Goal: Information Seeking & Learning: Check status

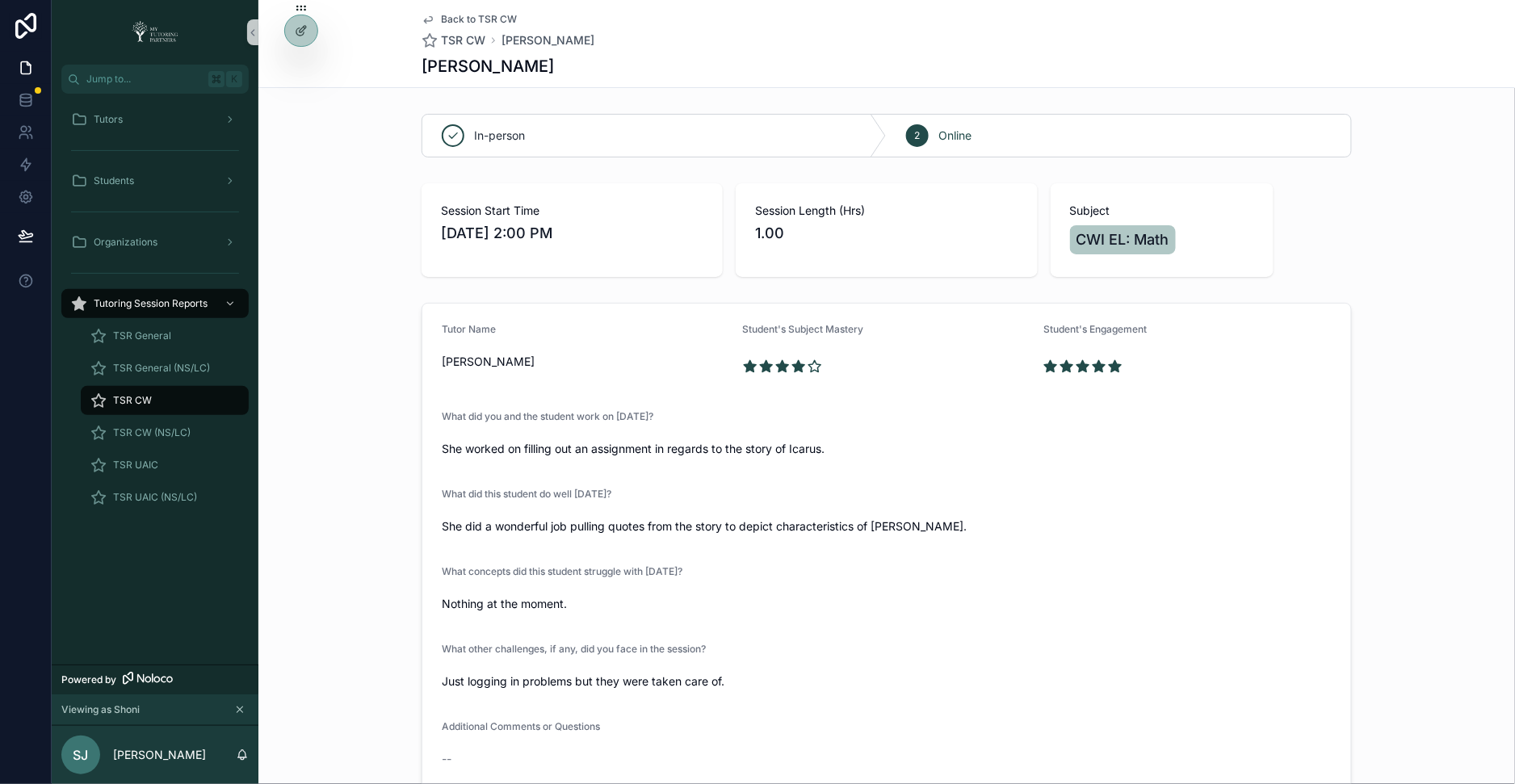
scroll to position [116, 0]
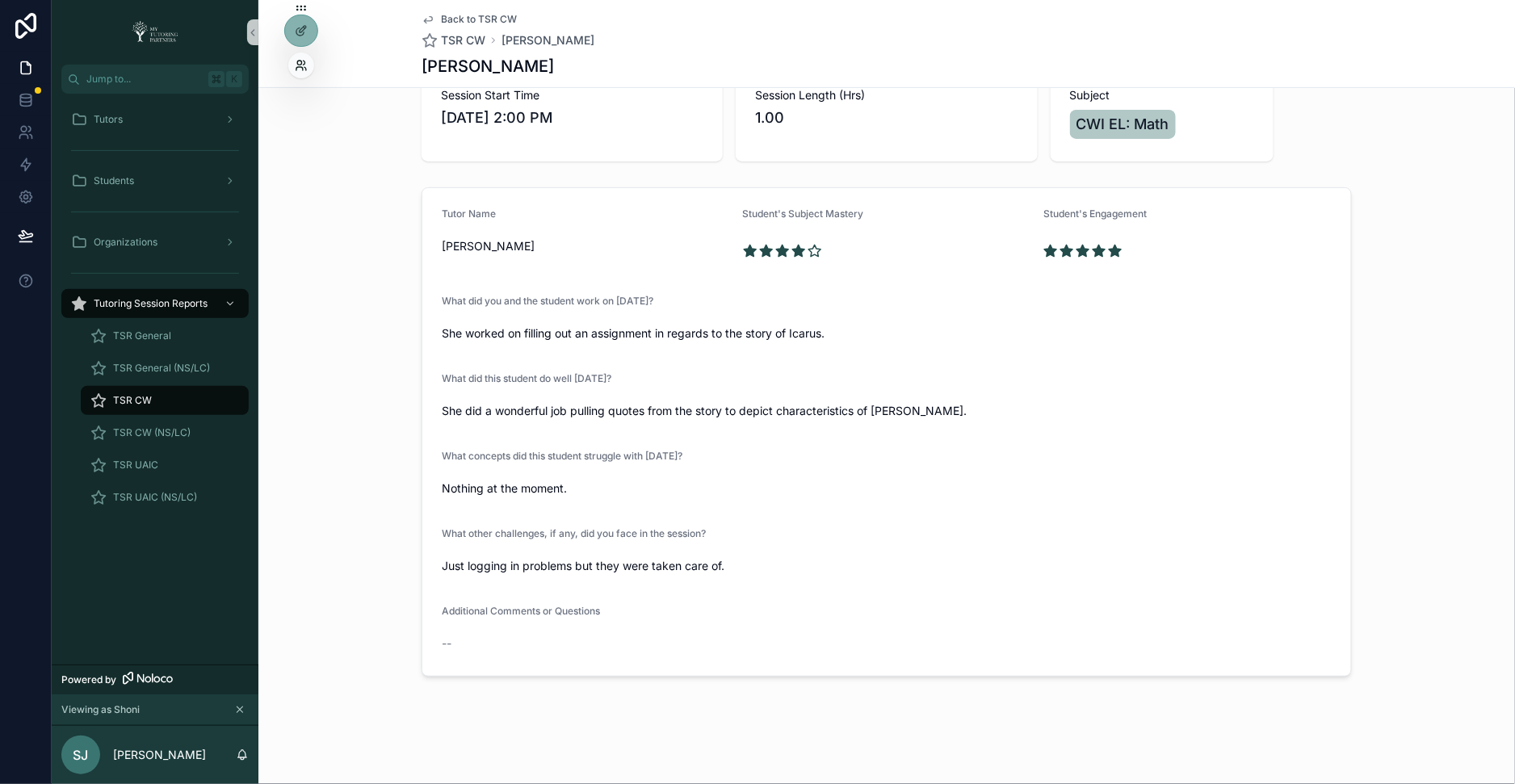
click at [297, 64] on icon at bounding box center [299, 63] width 4 height 4
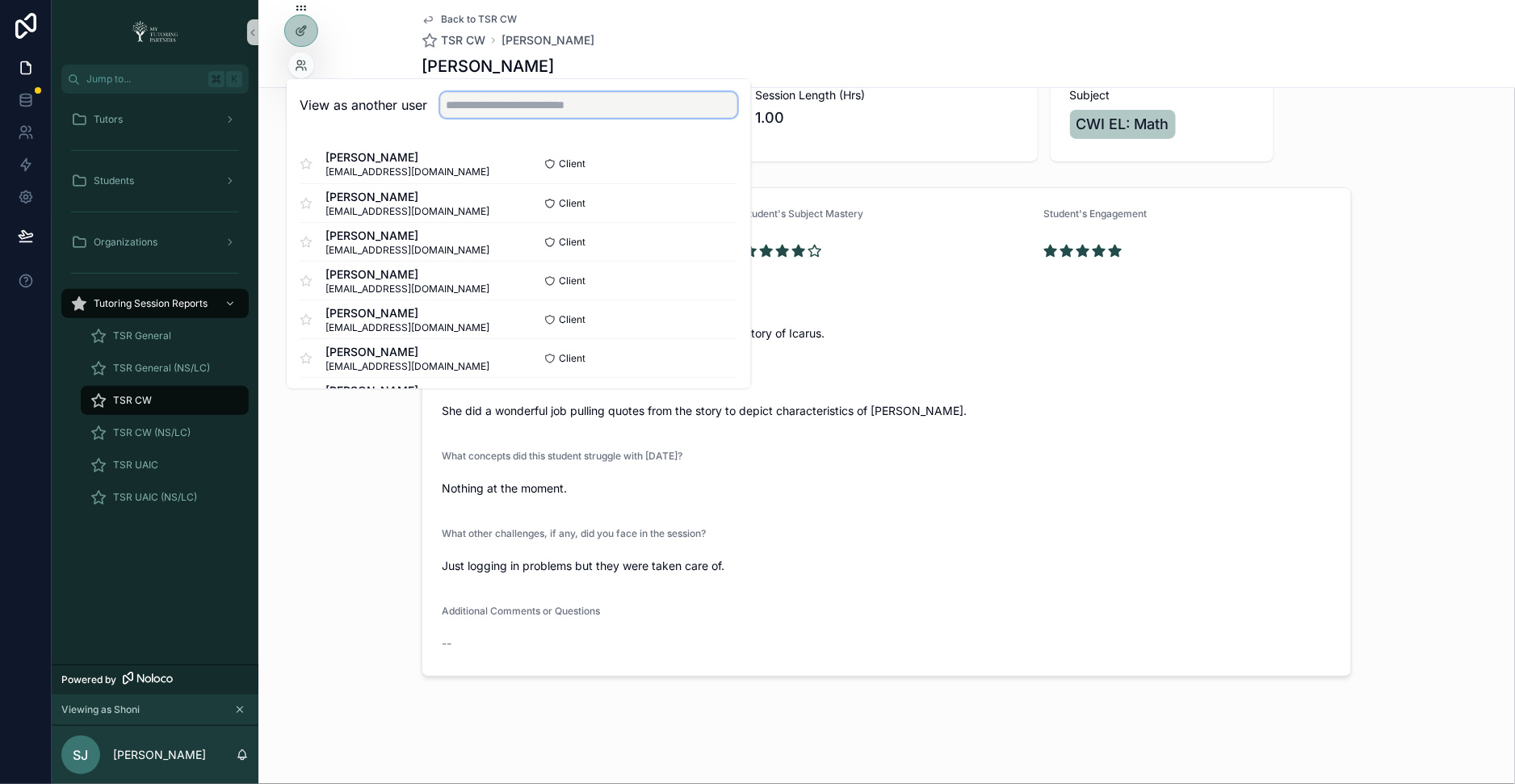
click at [468, 102] on input "text" at bounding box center [589, 104] width 297 height 26
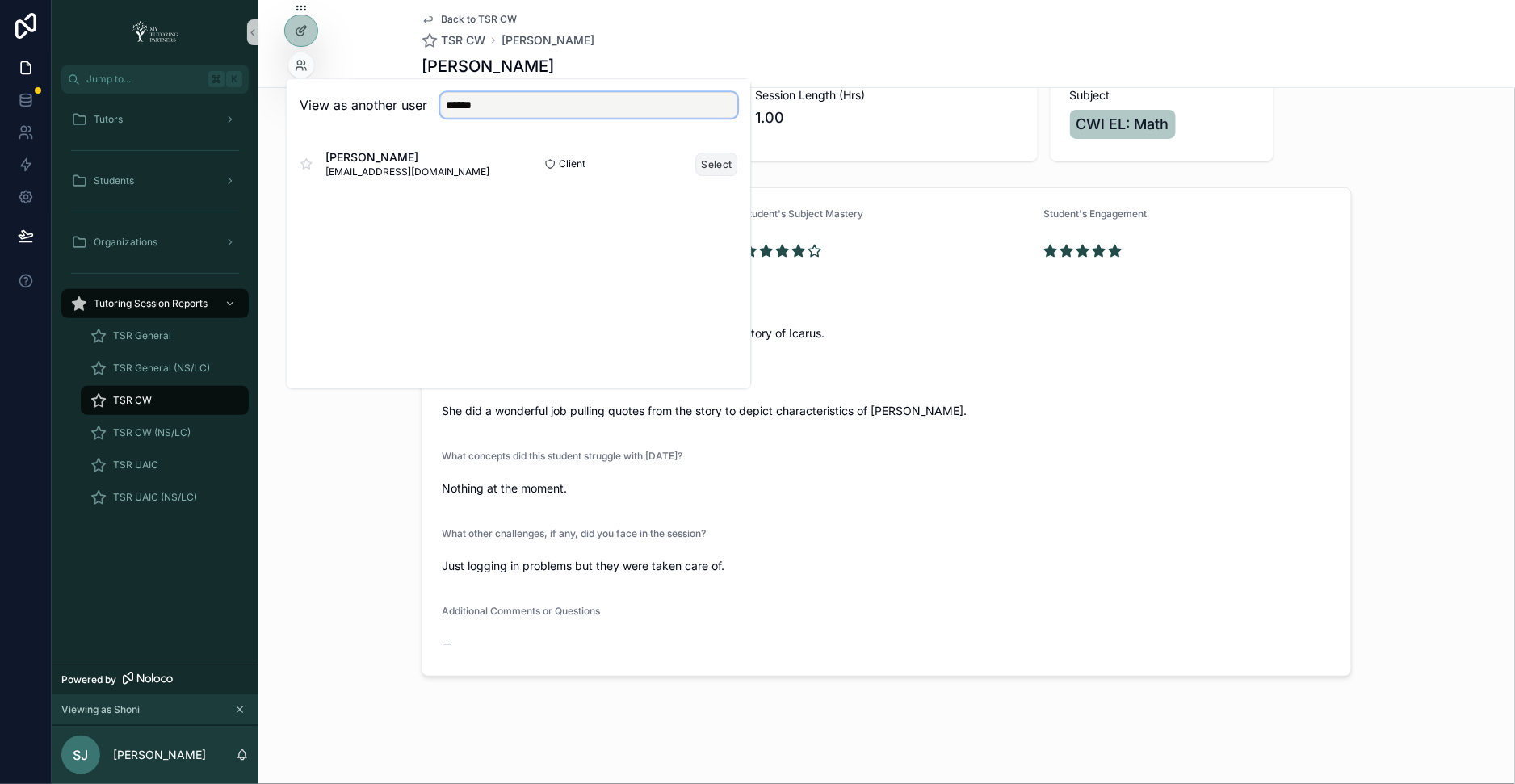
type input "******"
click at [722, 172] on button "Select" at bounding box center [716, 164] width 42 height 23
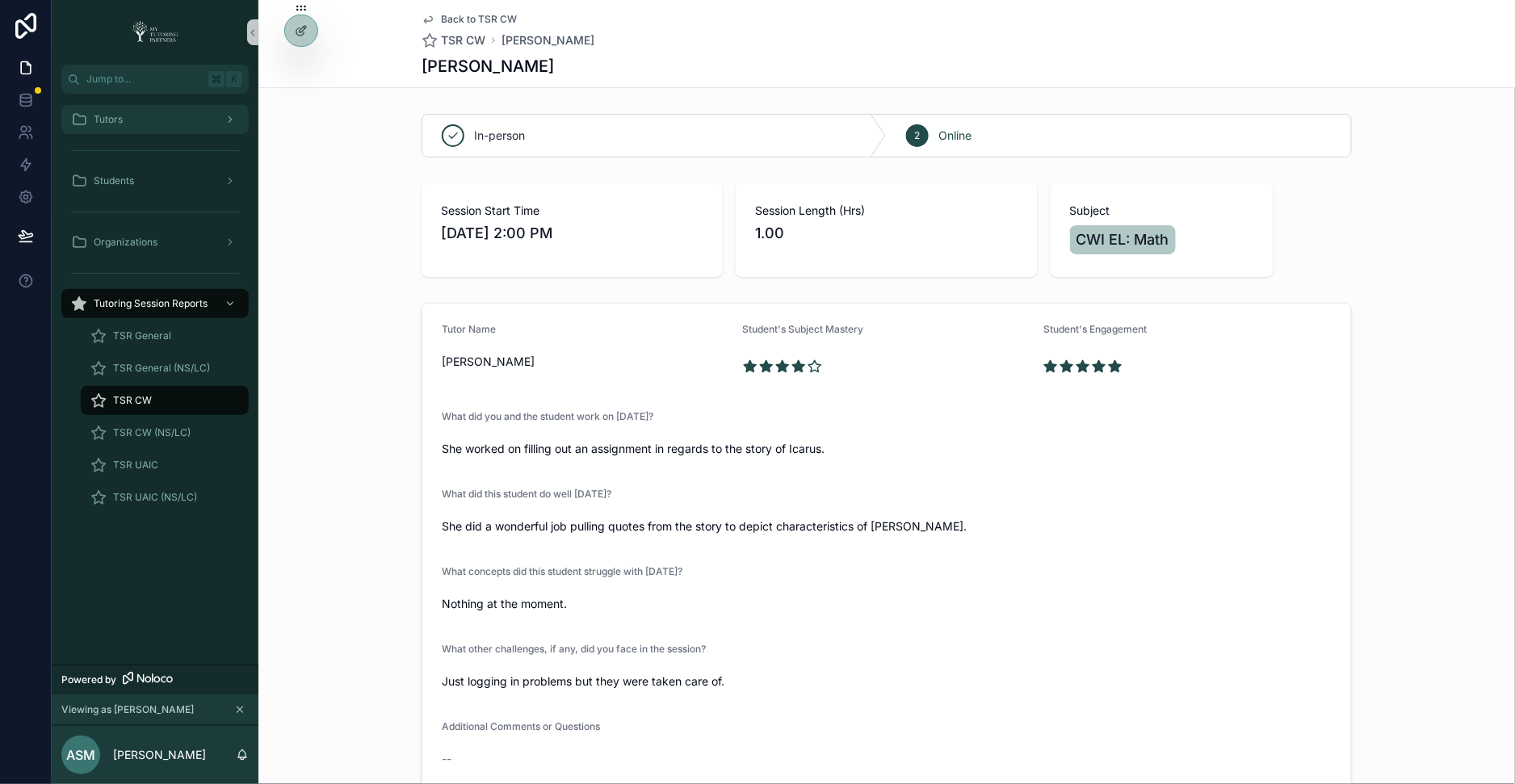
click at [203, 117] on div "Tutors" at bounding box center [155, 119] width 168 height 26
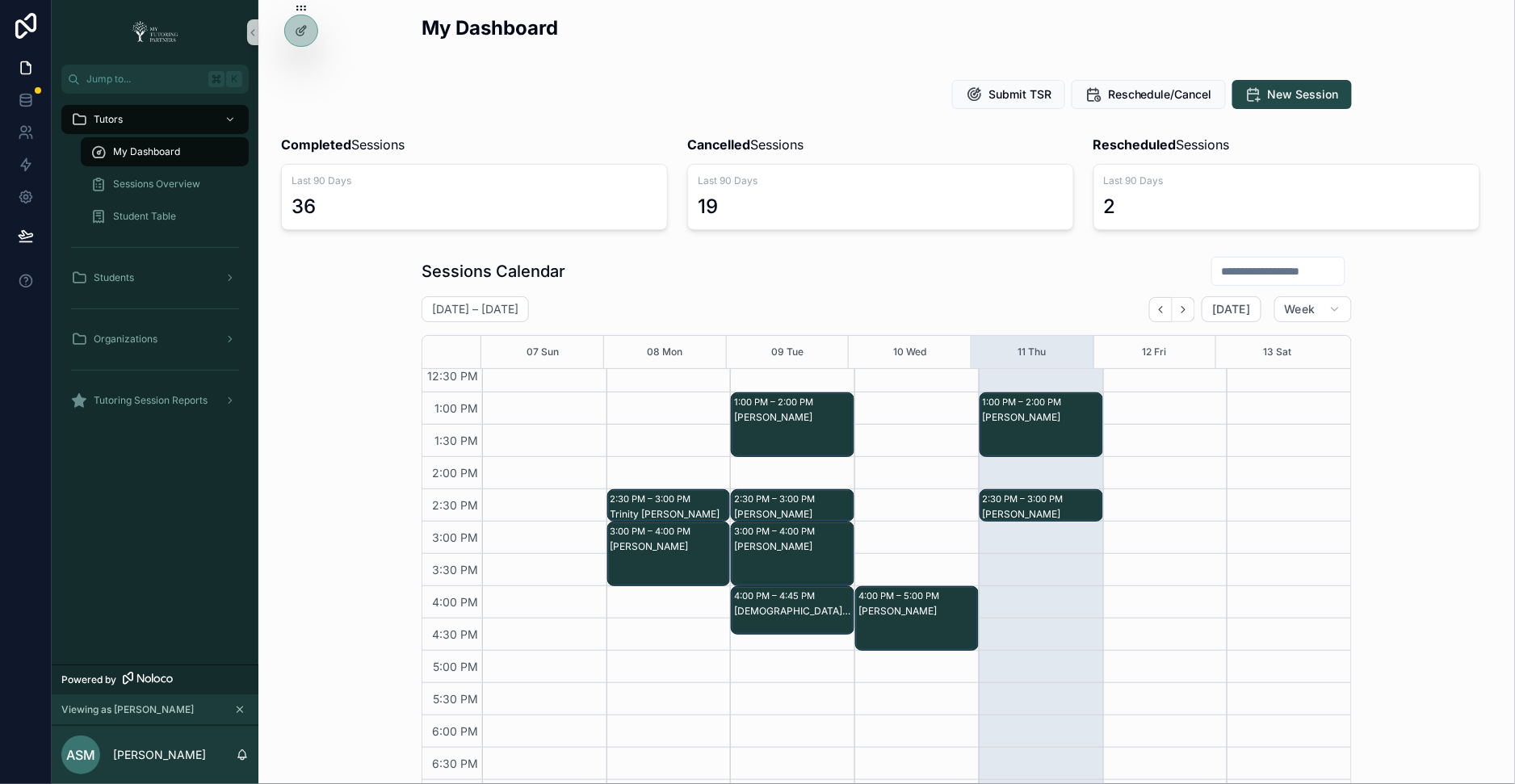
scroll to position [9, 0]
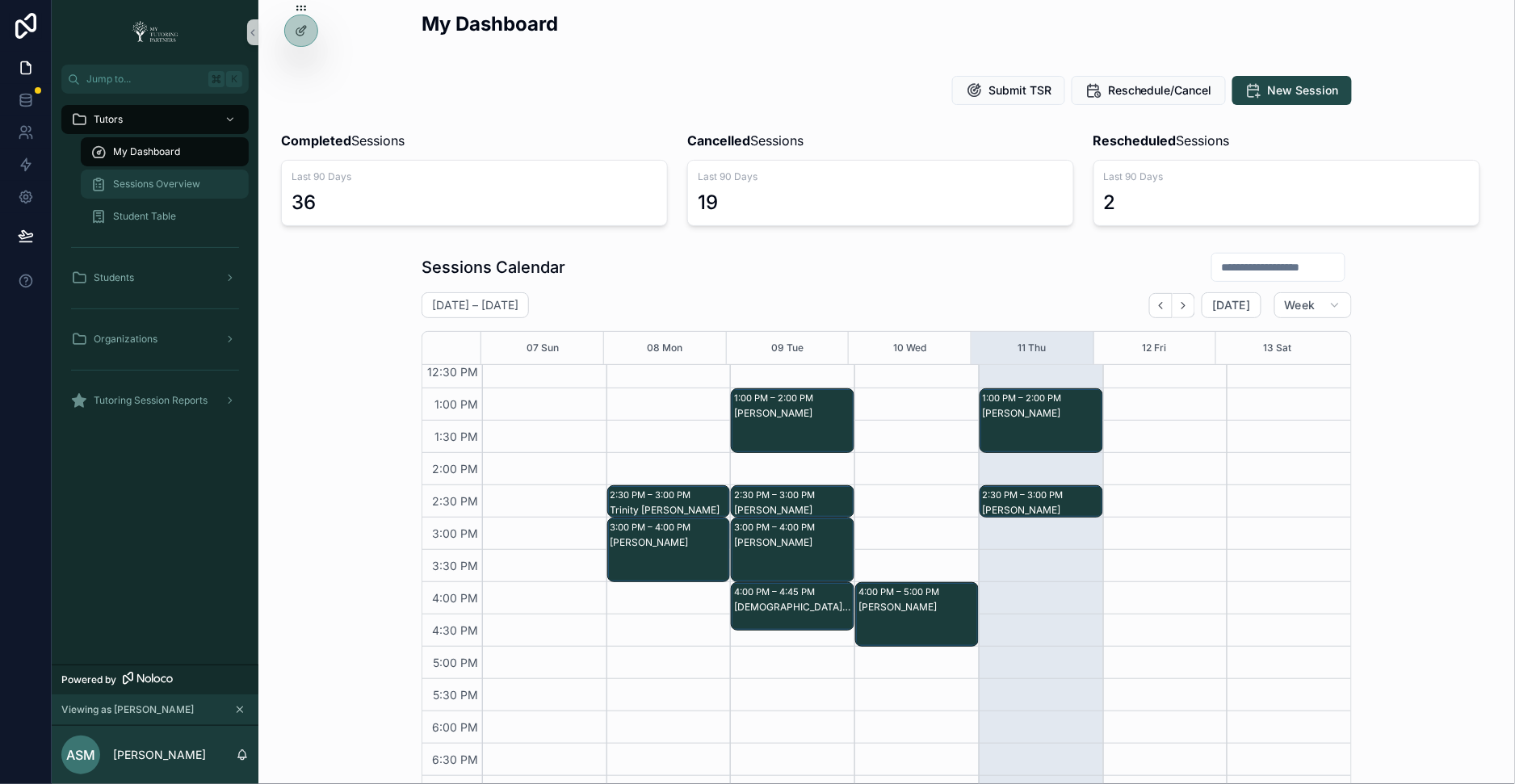
click at [167, 185] on span "Sessions Overview" at bounding box center [156, 184] width 88 height 13
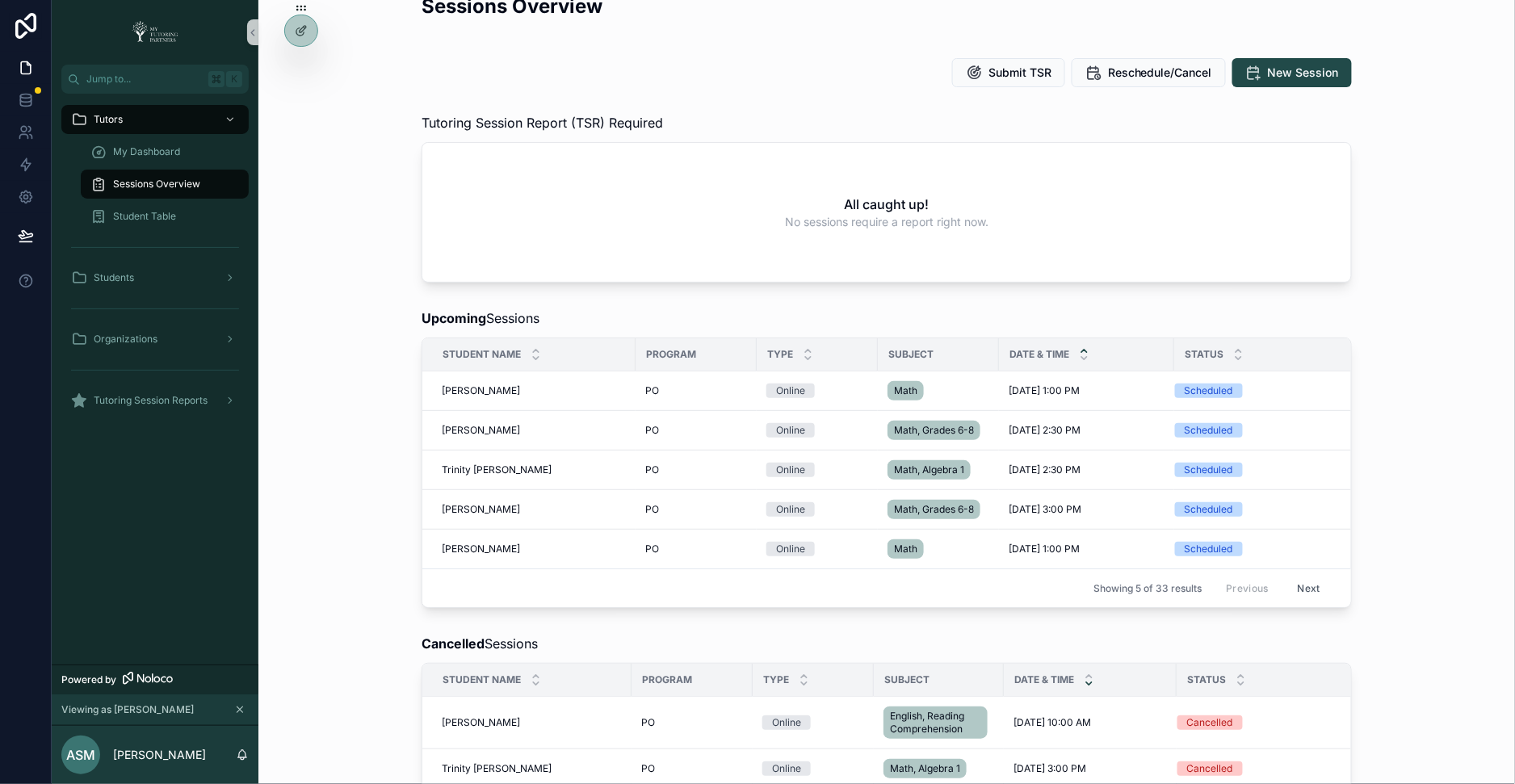
scroll to position [27, 0]
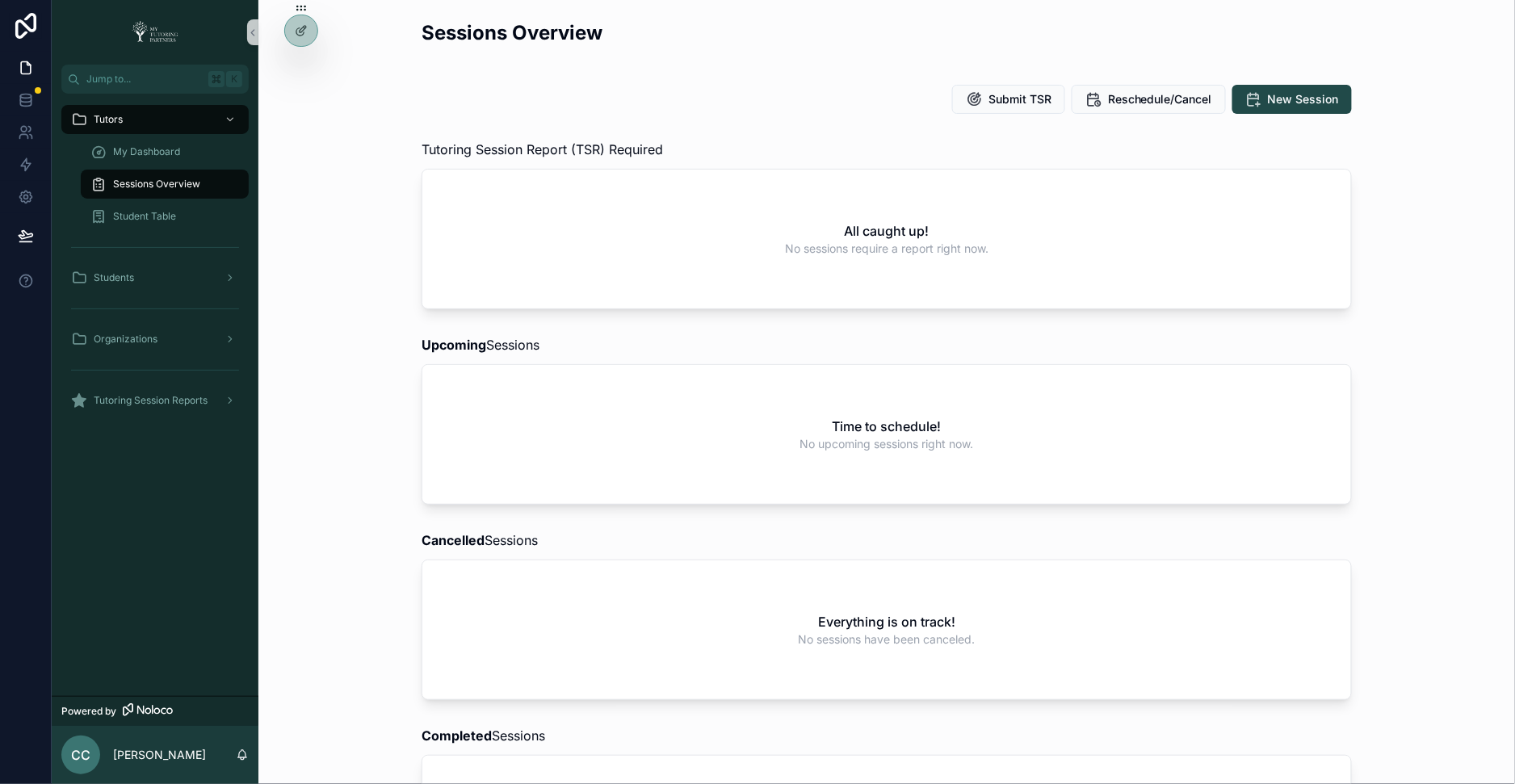
click at [1277, 399] on div "Time to schedule! No upcoming sessions right now." at bounding box center [887, 434] width 928 height 139
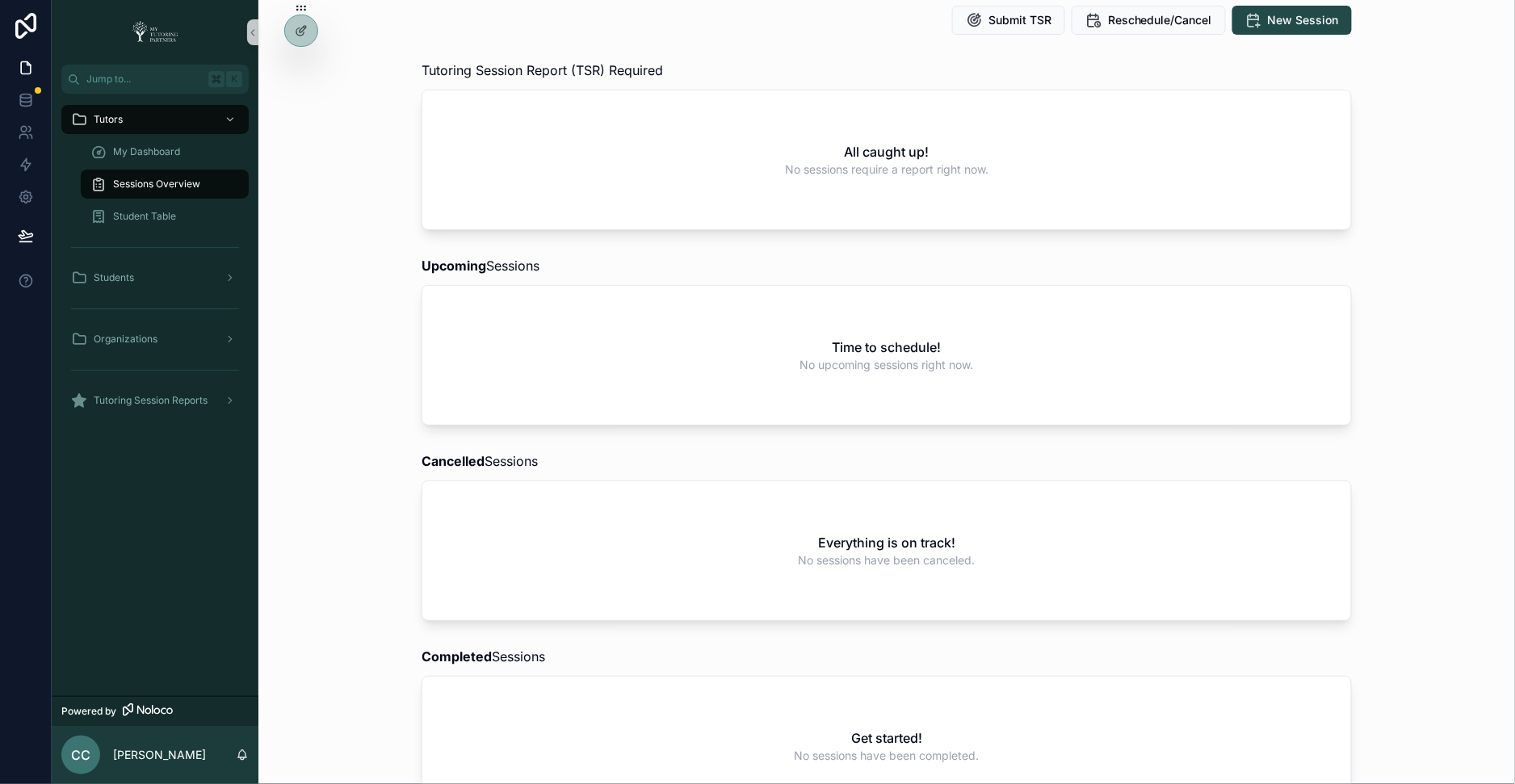
scroll to position [84, 0]
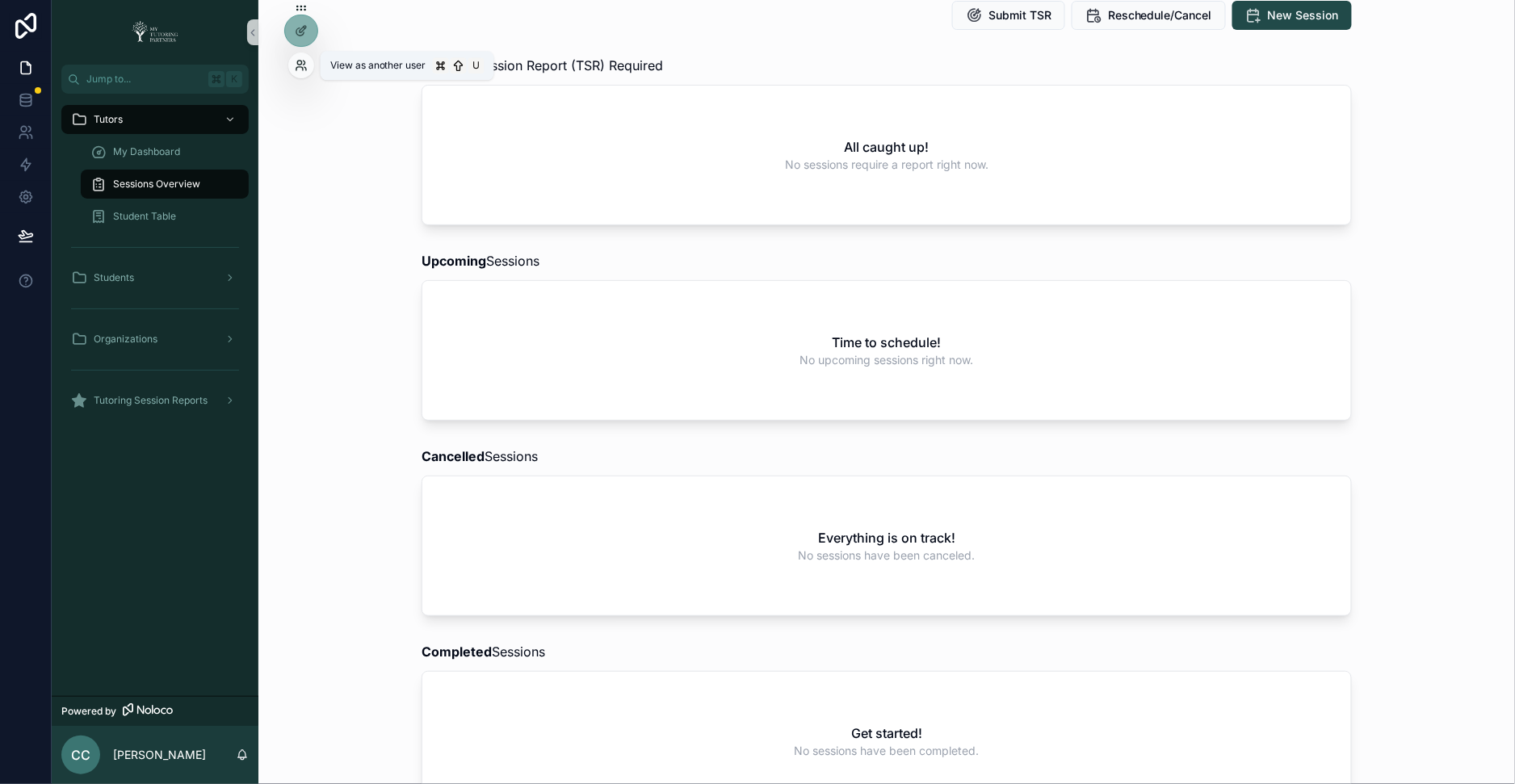
click at [301, 61] on icon at bounding box center [299, 63] width 4 height 4
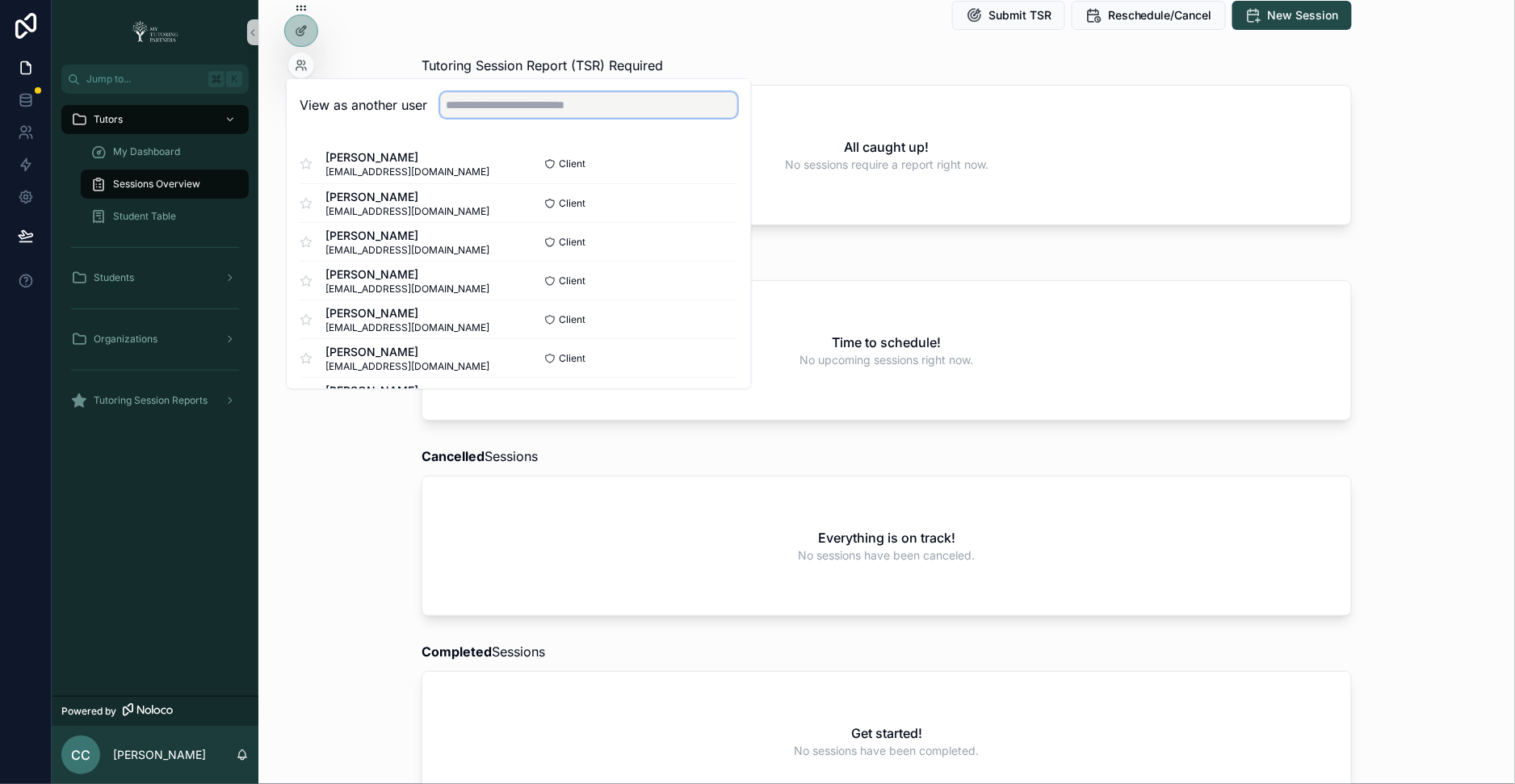
click at [476, 104] on input "text" at bounding box center [589, 104] width 297 height 26
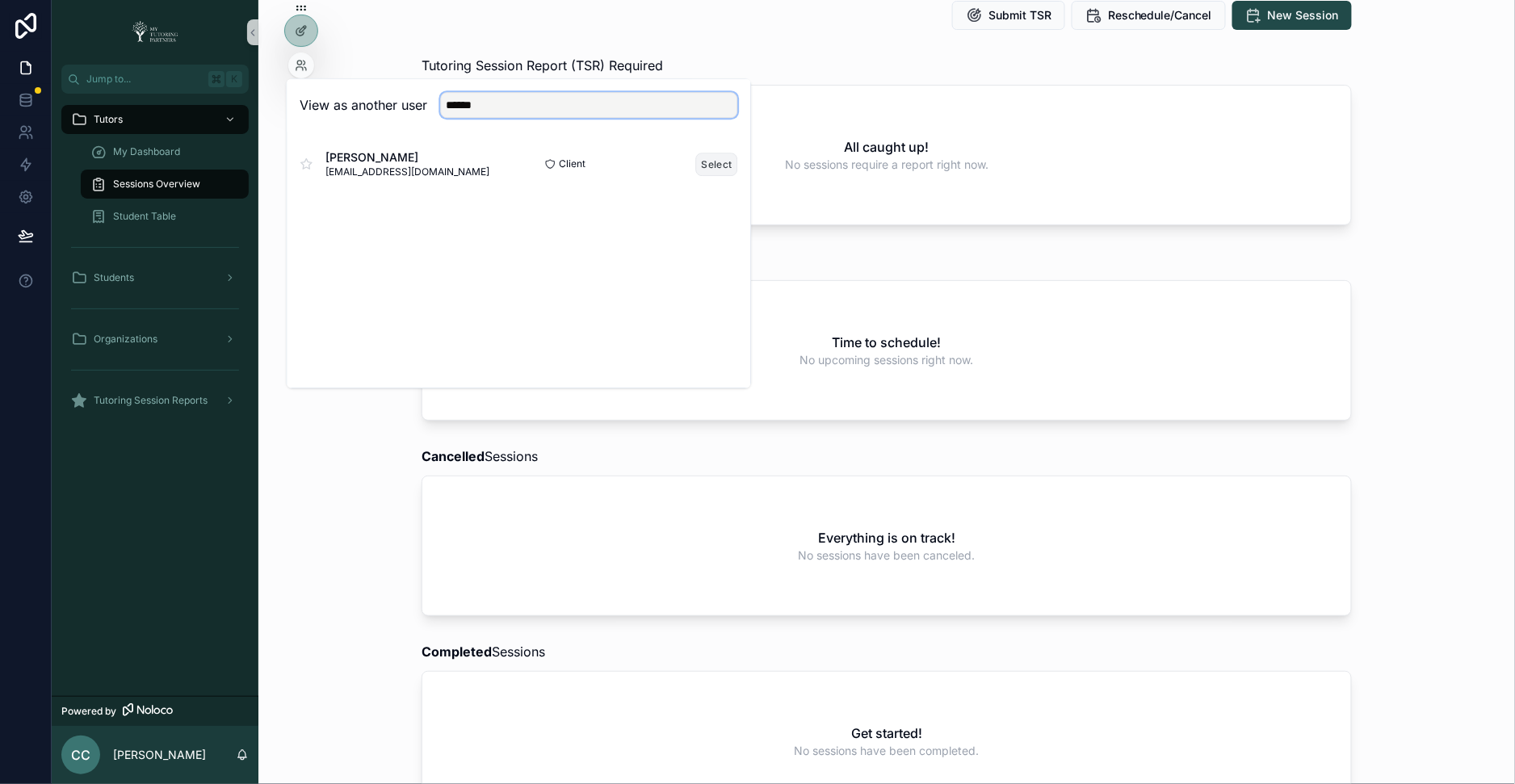
type input "******"
click at [707, 163] on button "Select" at bounding box center [716, 164] width 42 height 23
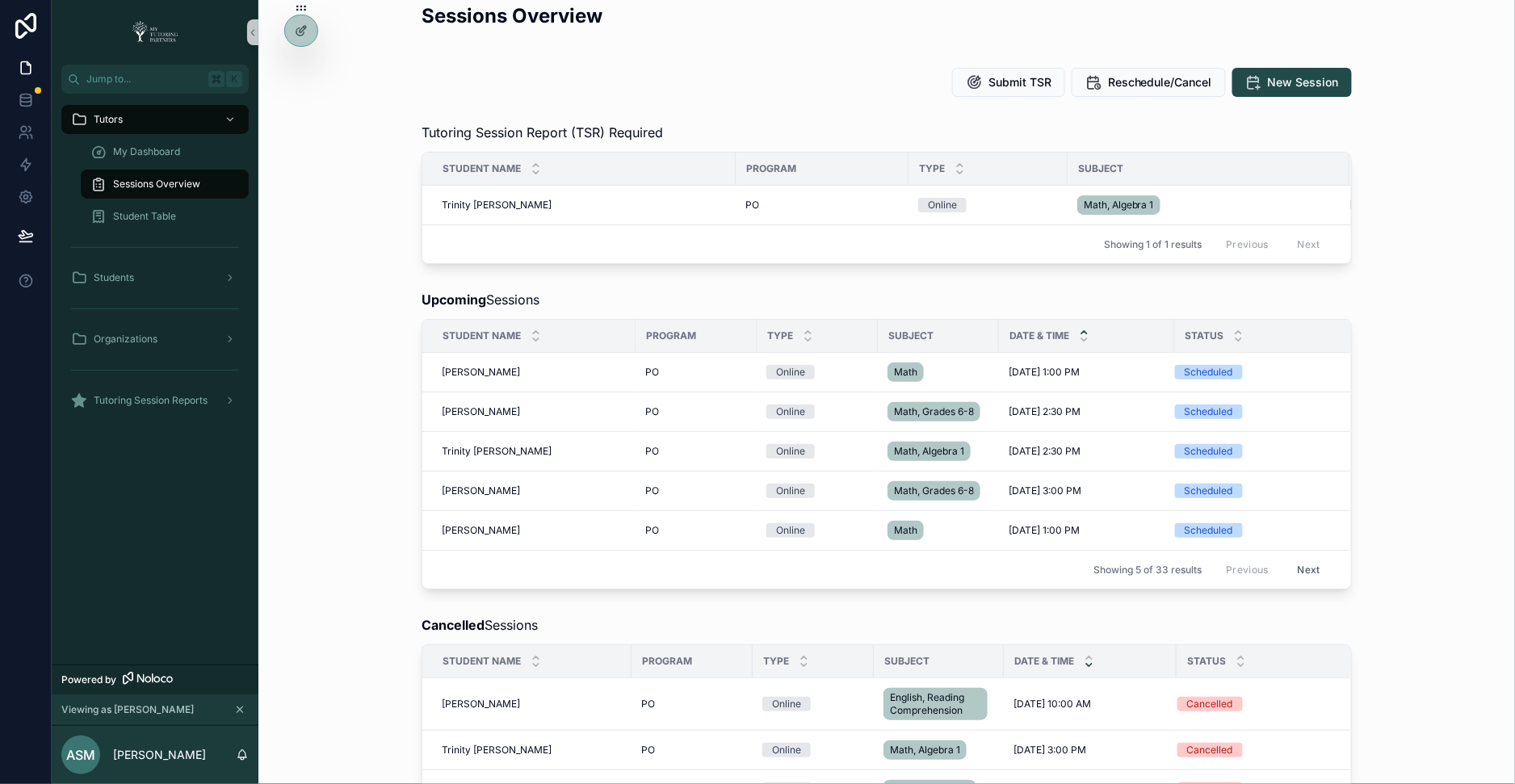
scroll to position [19, 0]
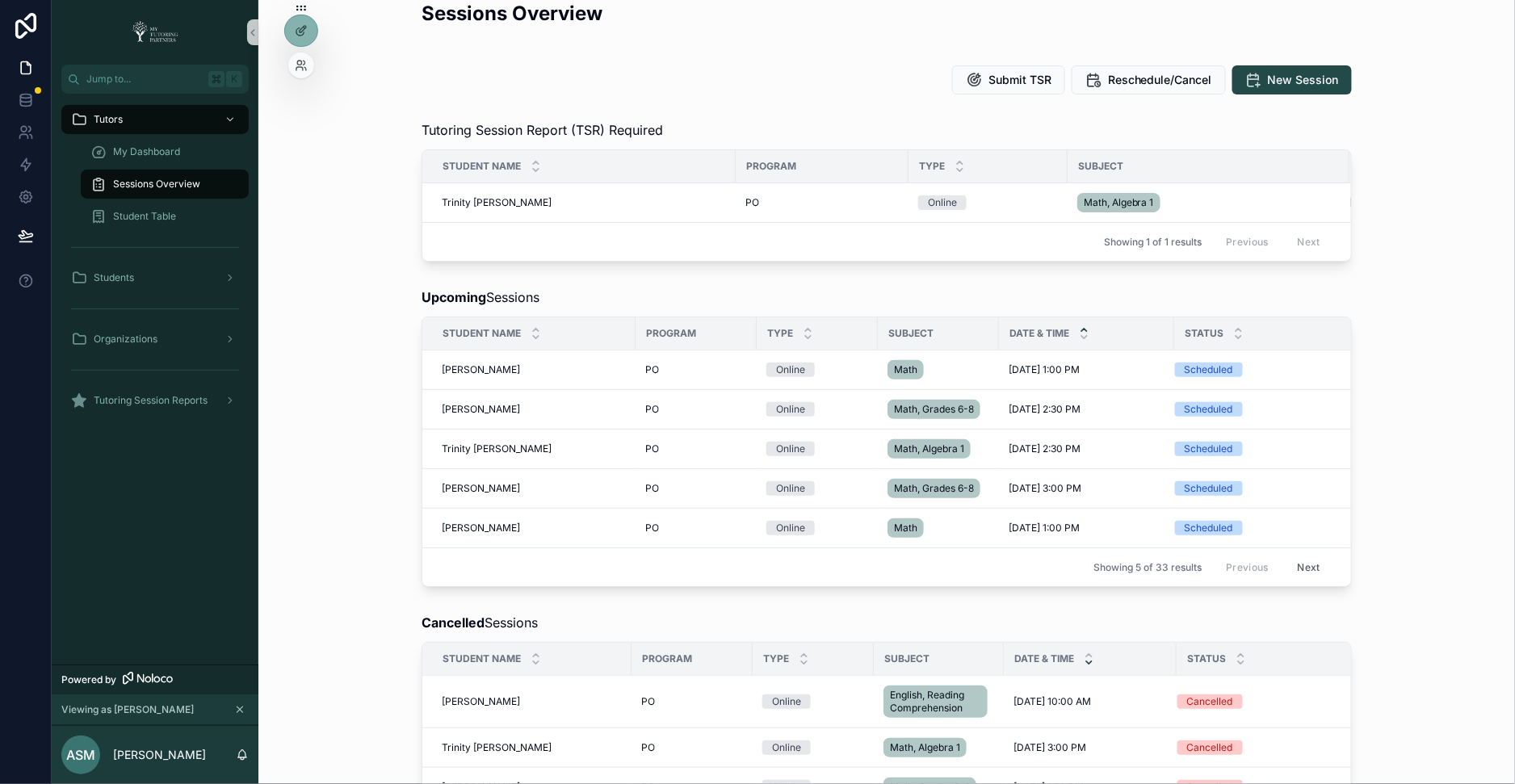
click at [305, 52] on div at bounding box center [301, 65] width 26 height 26
click at [304, 71] on icon at bounding box center [301, 65] width 13 height 13
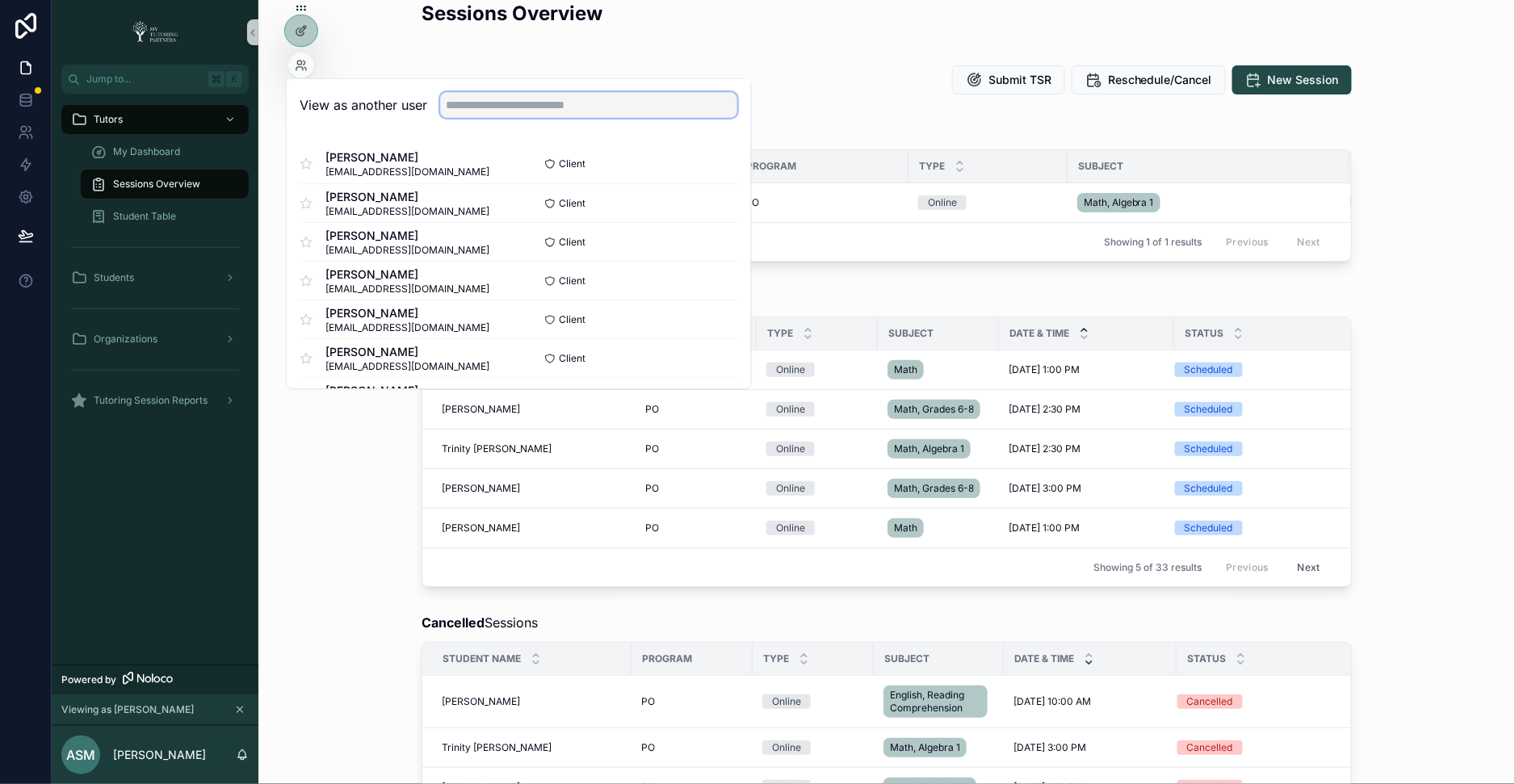
click at [490, 116] on input "text" at bounding box center [589, 104] width 297 height 26
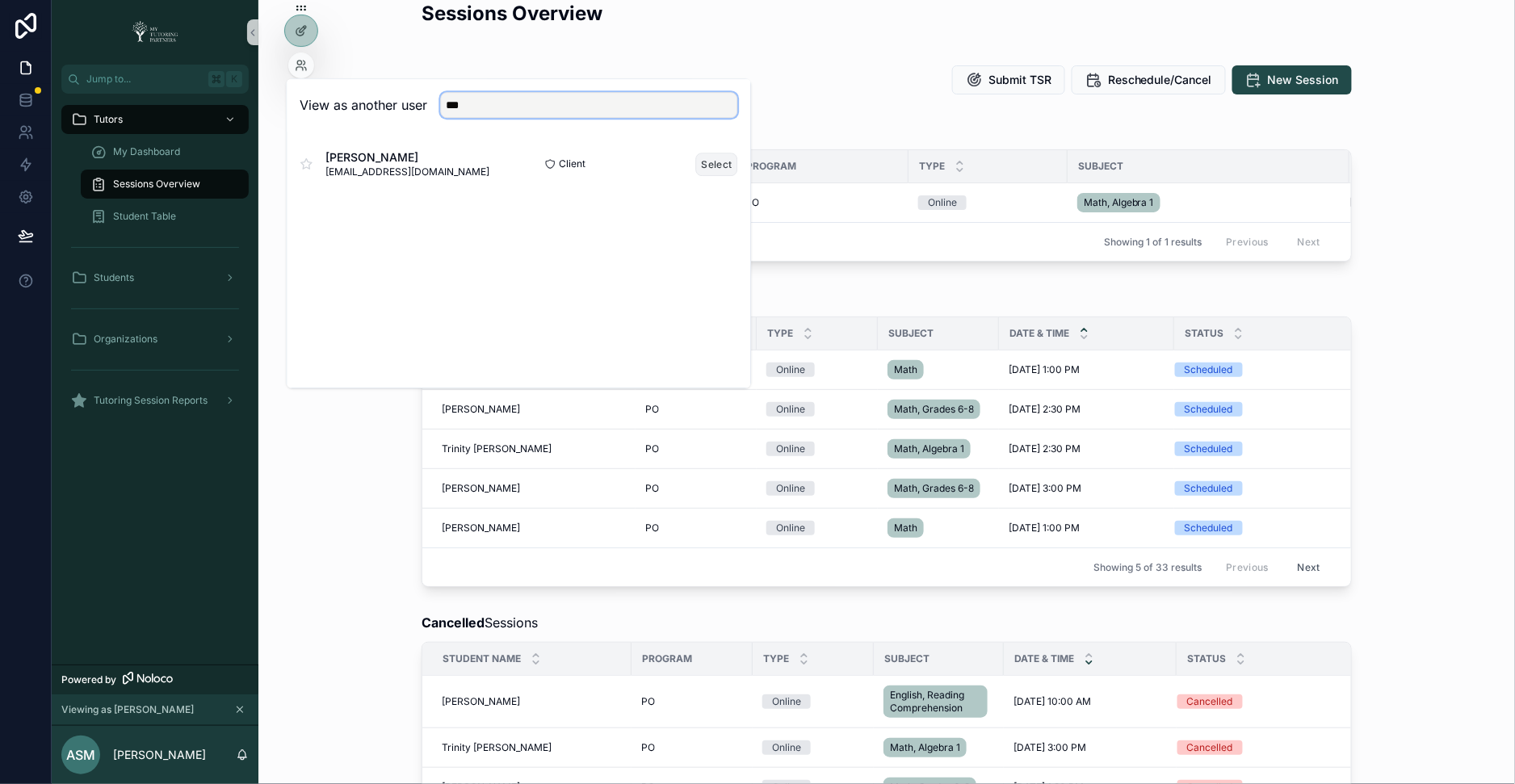
type input "***"
click at [707, 163] on button "Select" at bounding box center [716, 164] width 42 height 23
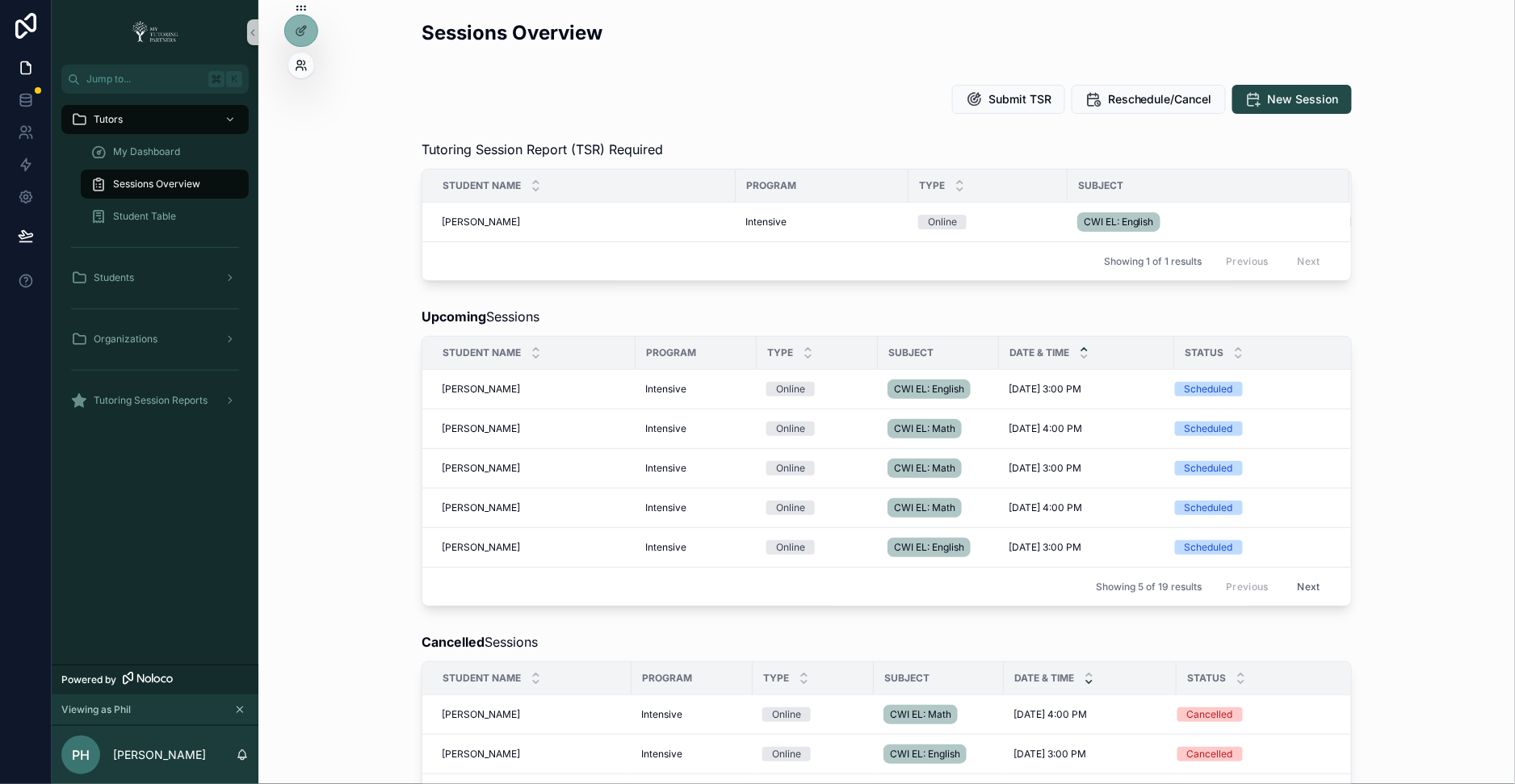
click at [307, 65] on icon at bounding box center [301, 65] width 13 height 13
click at [168, 147] on span "My Dashboard" at bounding box center [147, 151] width 67 height 13
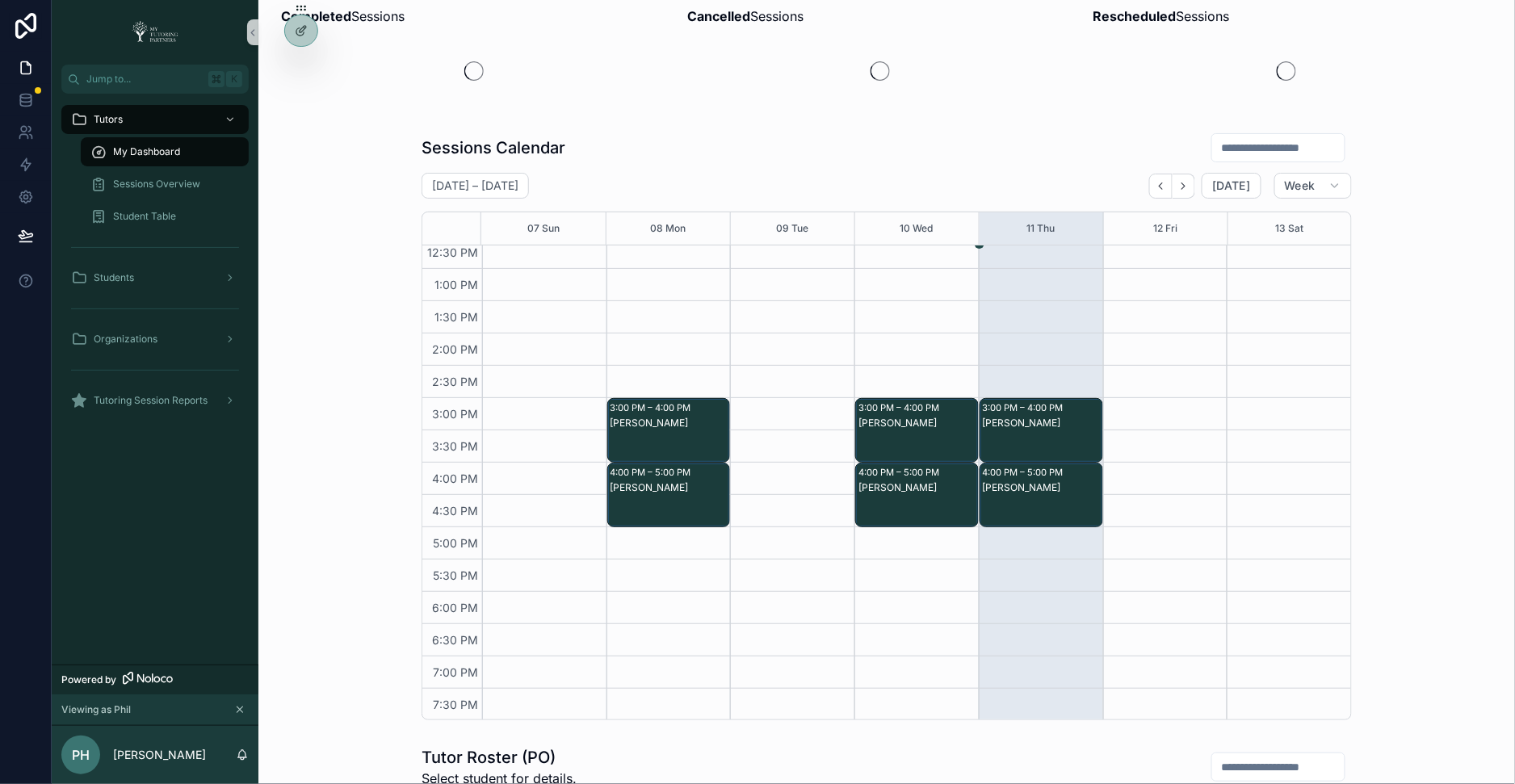
scroll to position [175, 0]
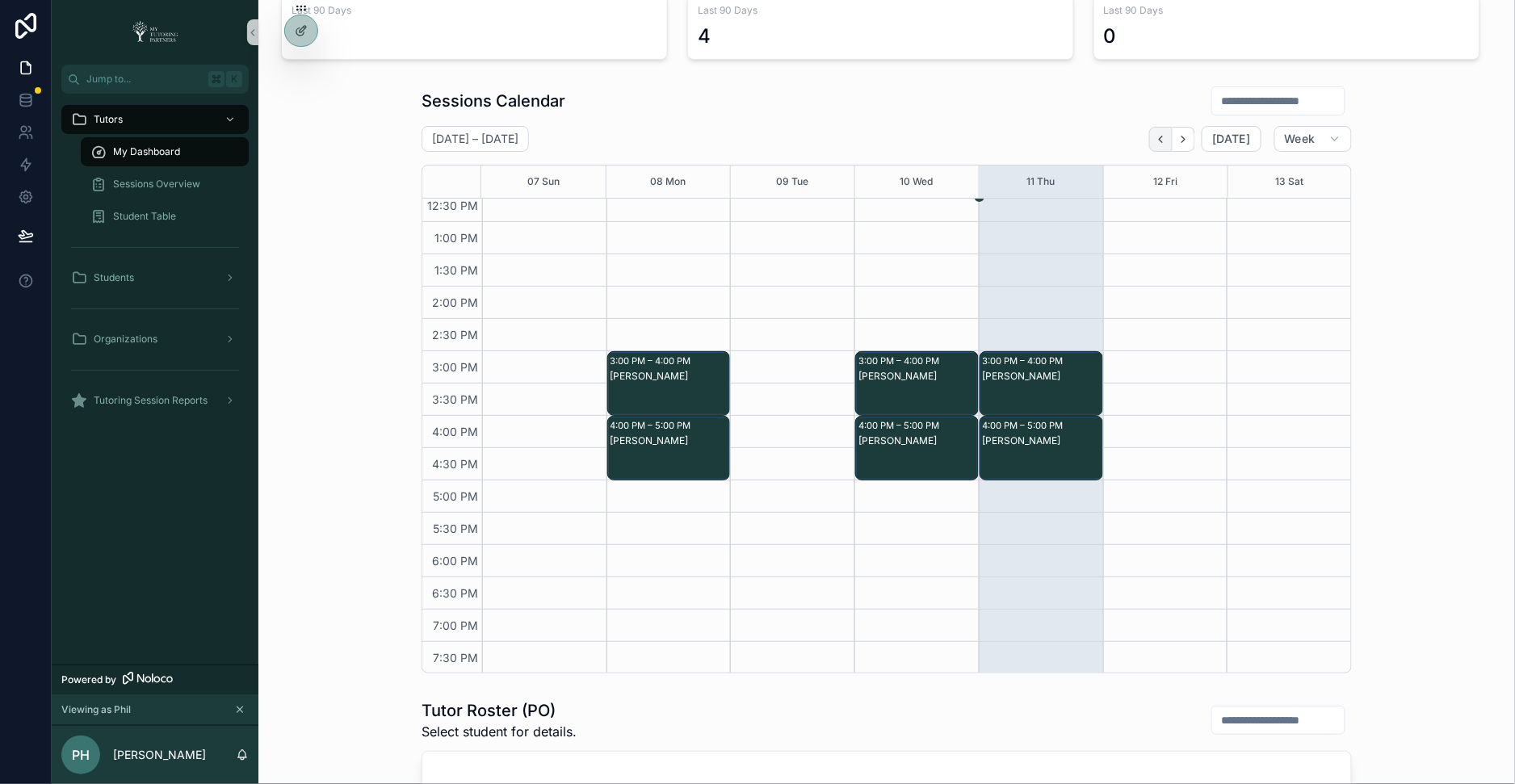
click at [1162, 139] on icon "Back" at bounding box center [1161, 138] width 4 height 6
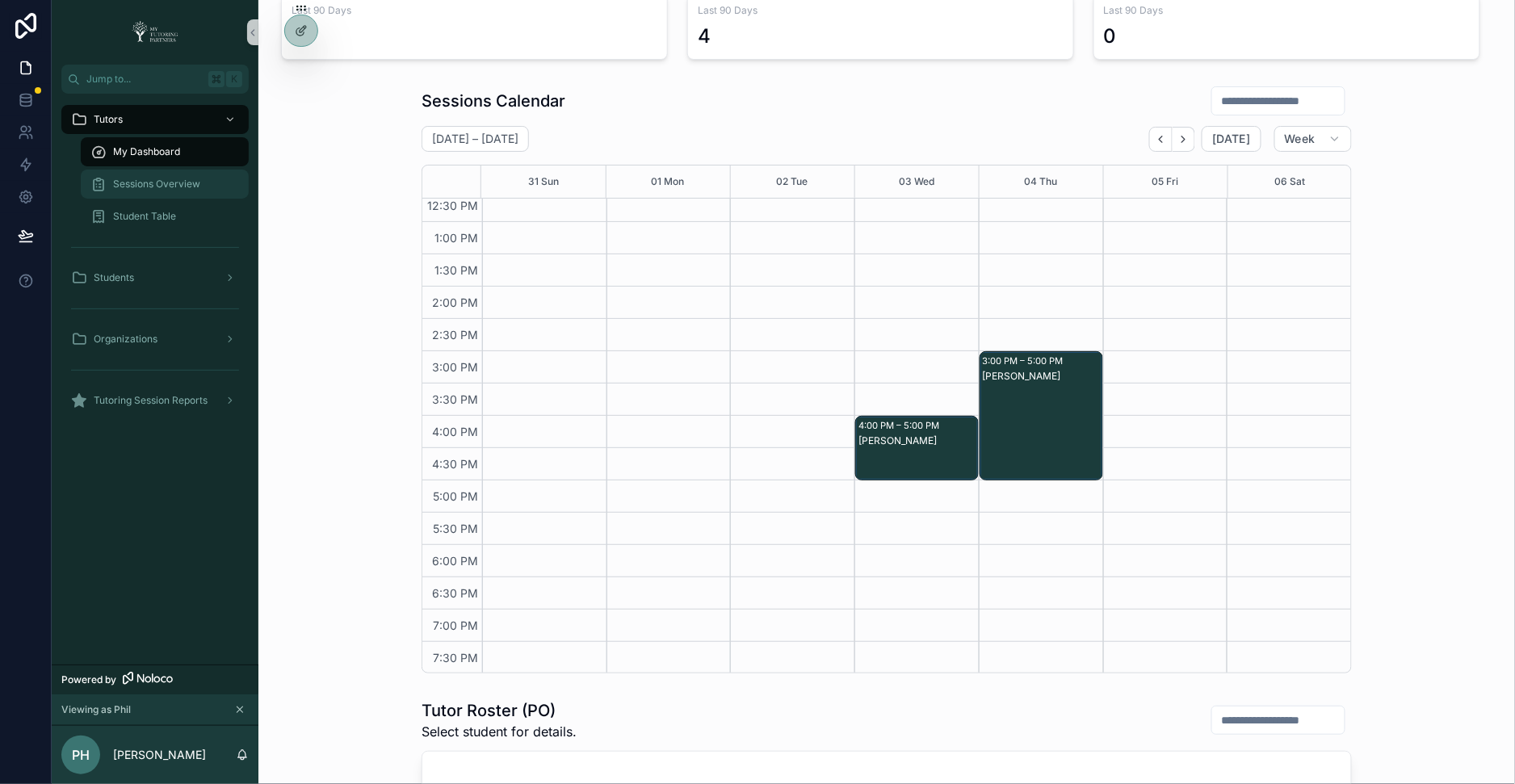
click at [154, 177] on div "Sessions Overview" at bounding box center [164, 184] width 148 height 26
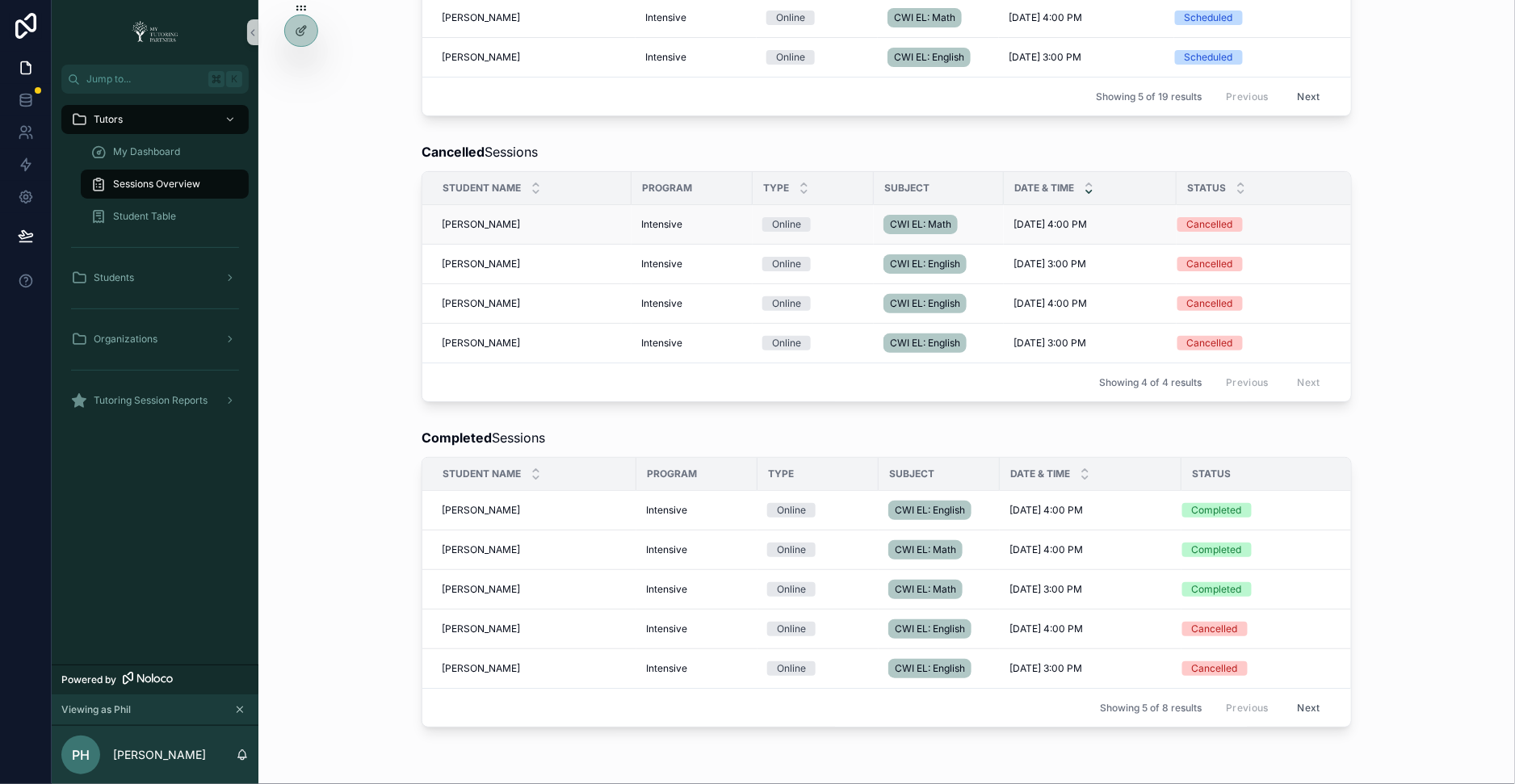
scroll to position [499, 0]
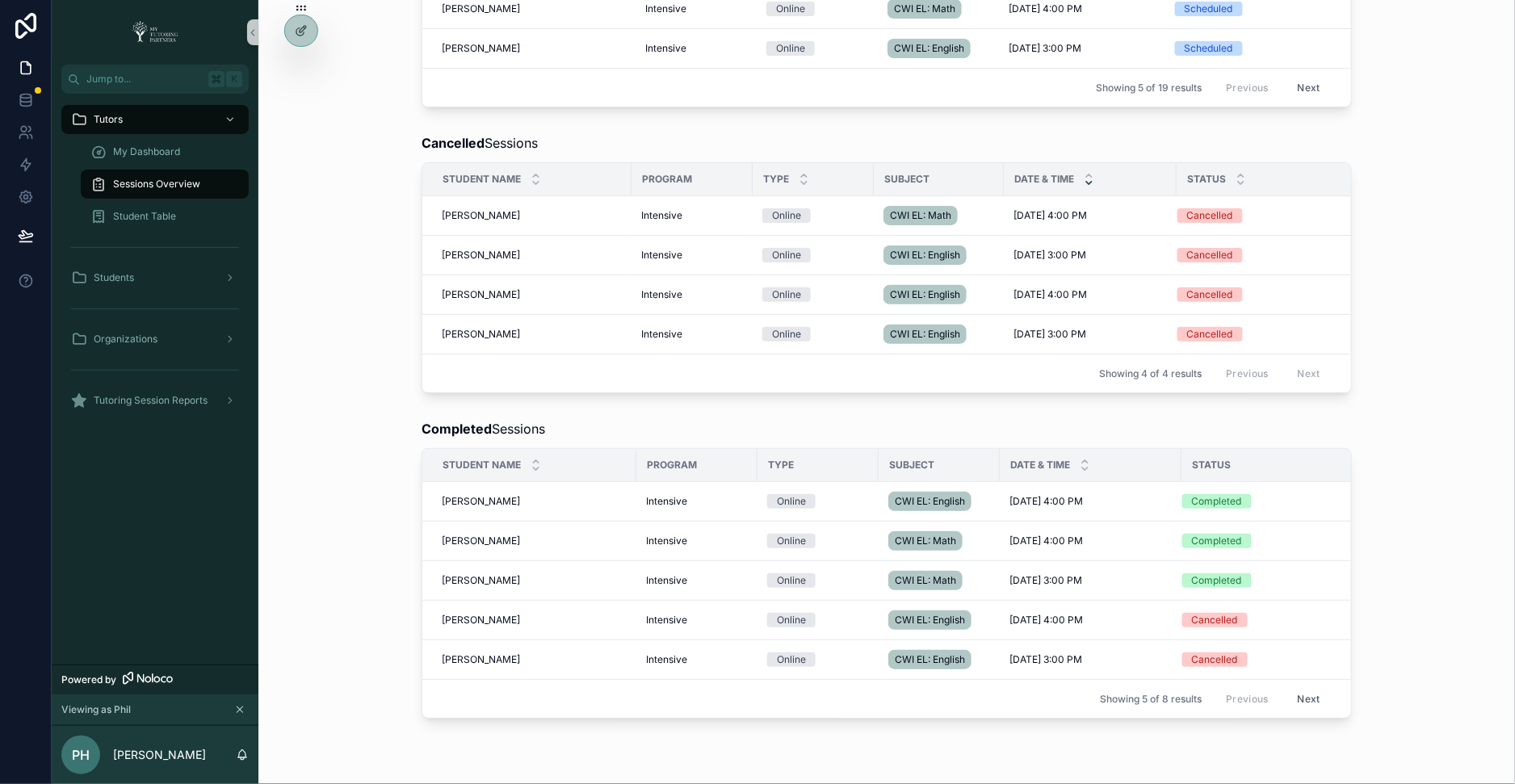
click at [1309, 686] on button "Next" at bounding box center [1308, 698] width 45 height 25
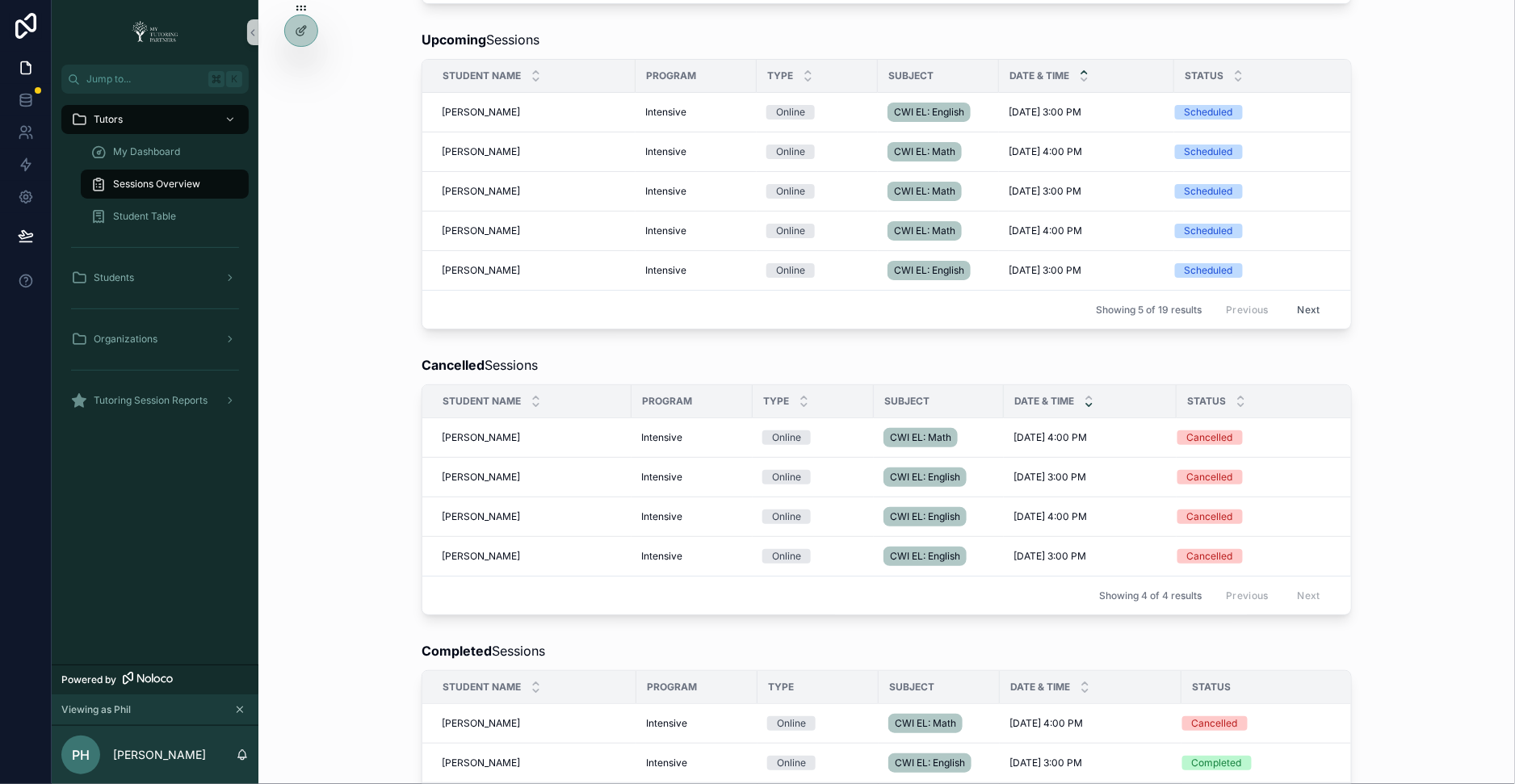
scroll to position [396, 0]
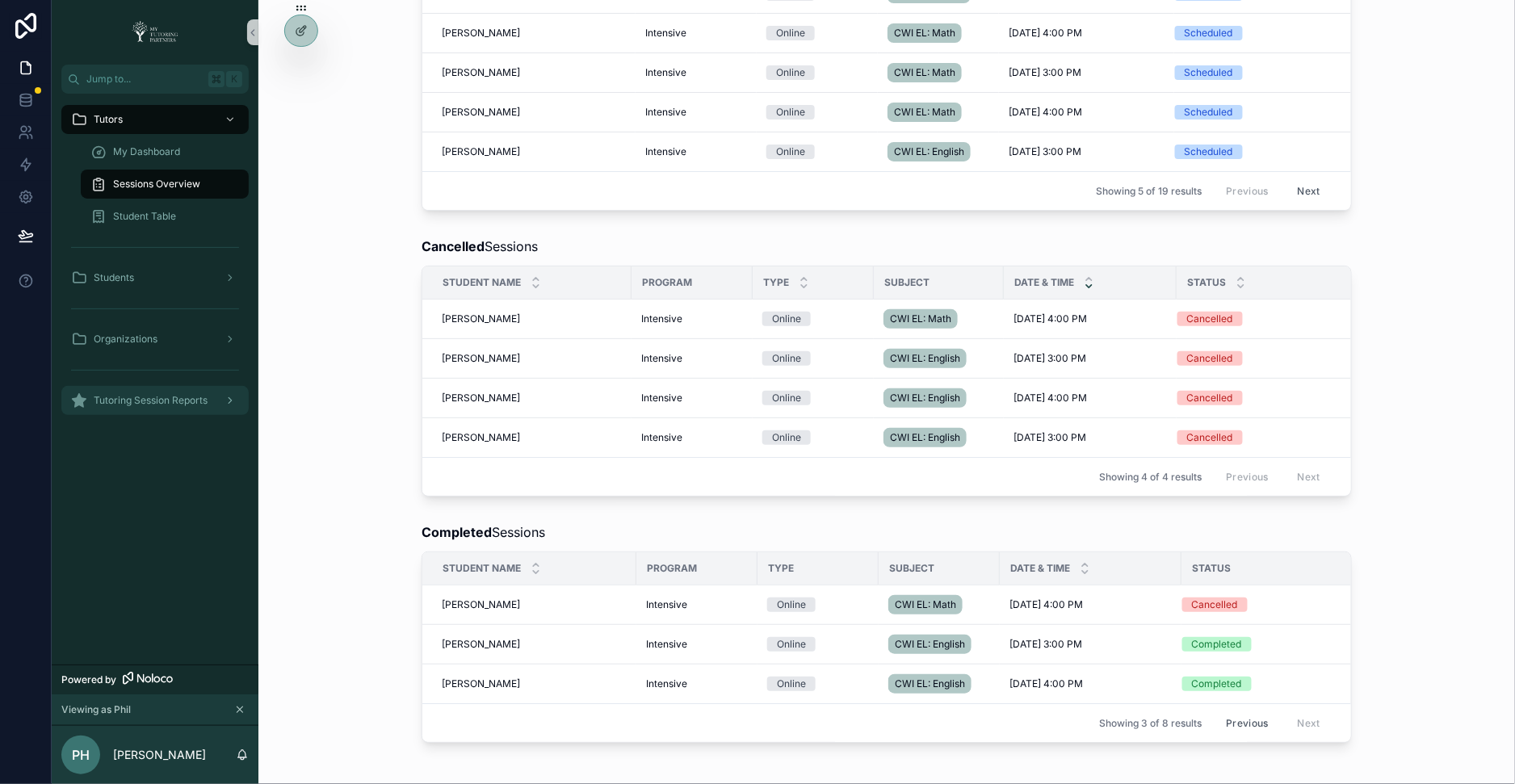
click at [215, 394] on div "Tutoring Session Reports" at bounding box center [155, 400] width 168 height 26
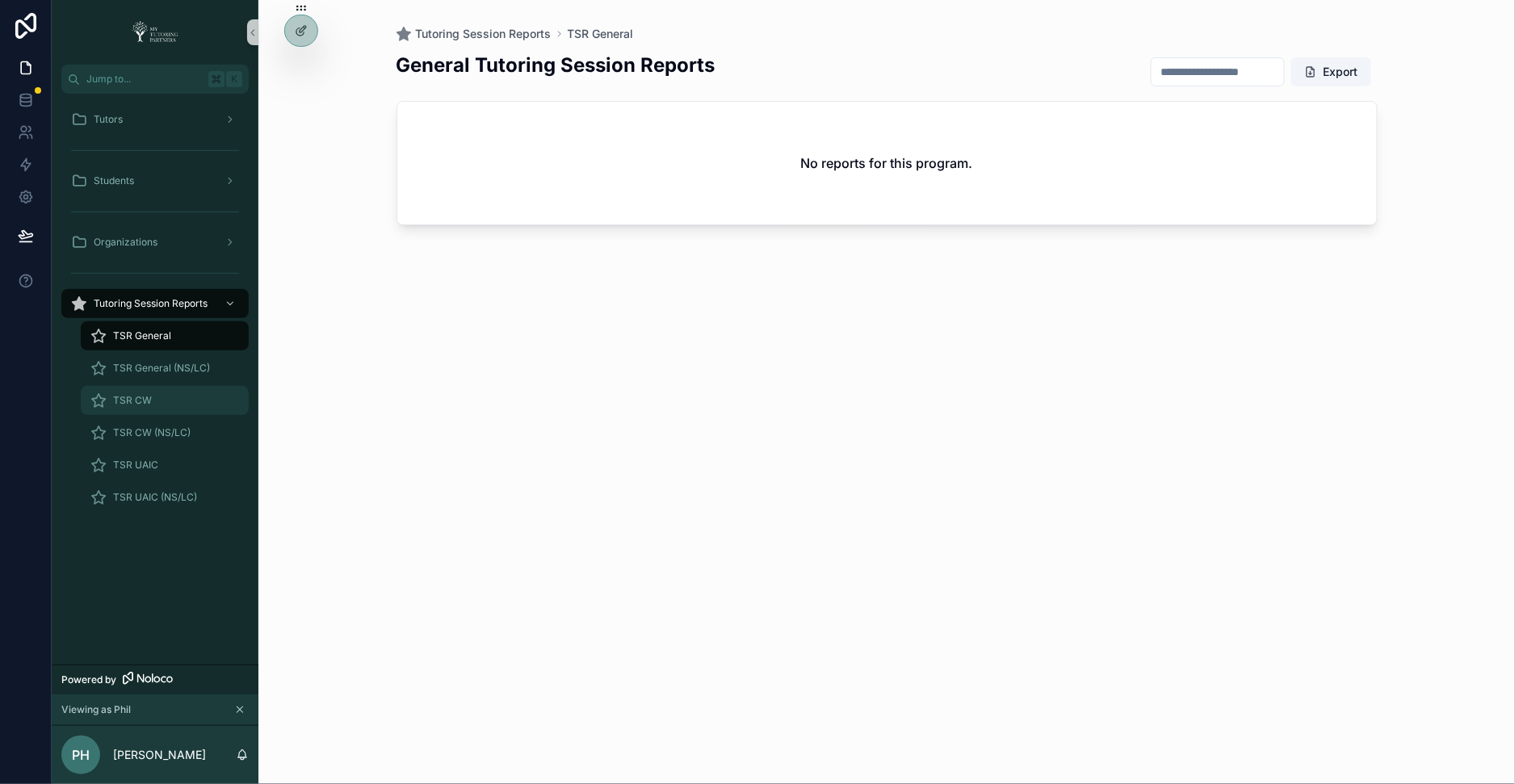
click at [160, 403] on div "TSR CW" at bounding box center [164, 400] width 148 height 26
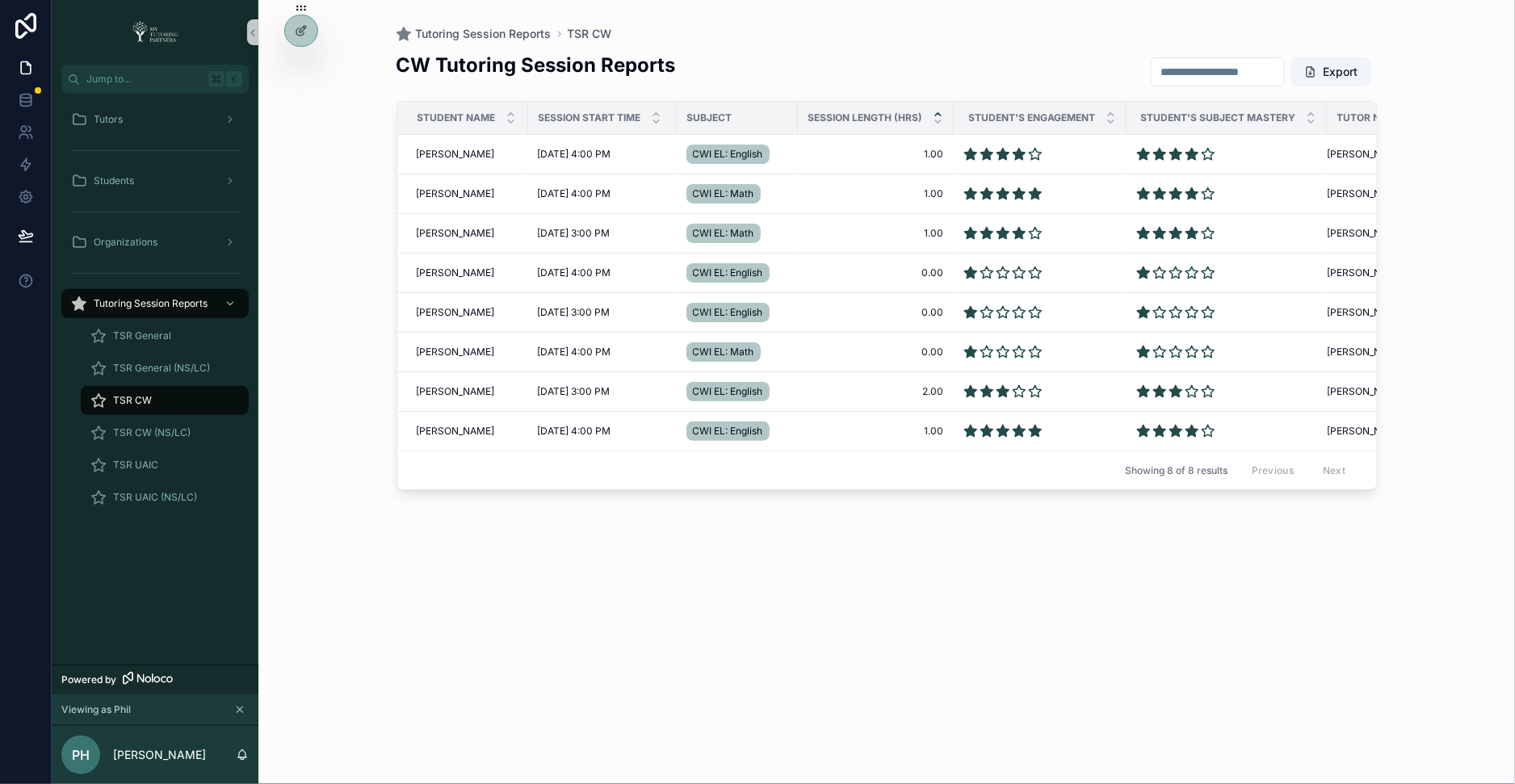
click at [933, 110] on icon "scrollable content" at bounding box center [938, 114] width 11 height 11
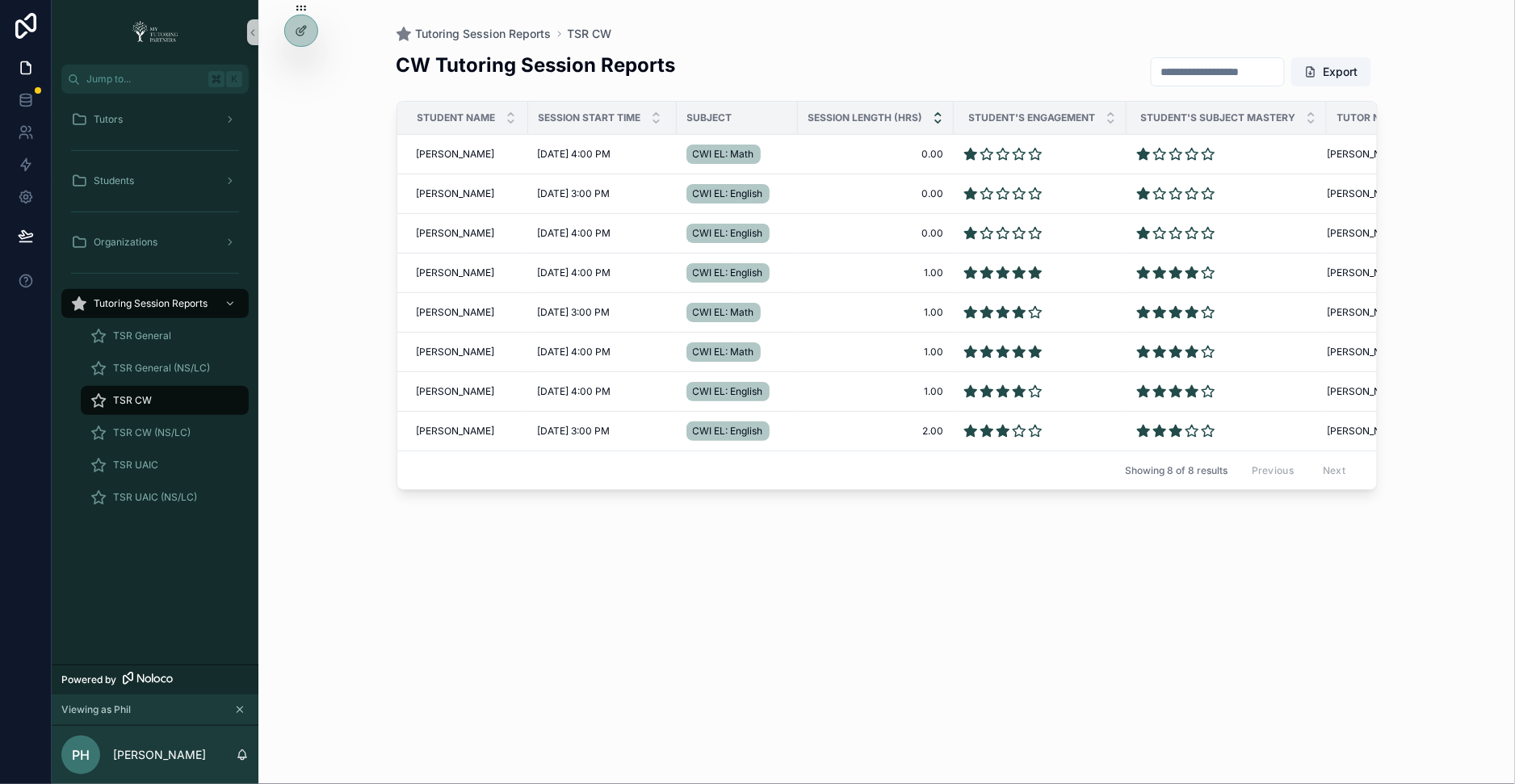
click at [935, 118] on icon "scrollable content" at bounding box center [938, 122] width 11 height 11
click at [652, 117] on div "scrollable content" at bounding box center [656, 118] width 11 height 18
click at [657, 117] on div "scrollable content" at bounding box center [656, 118] width 11 height 18
click at [657, 118] on div "scrollable content" at bounding box center [656, 118] width 11 height 18
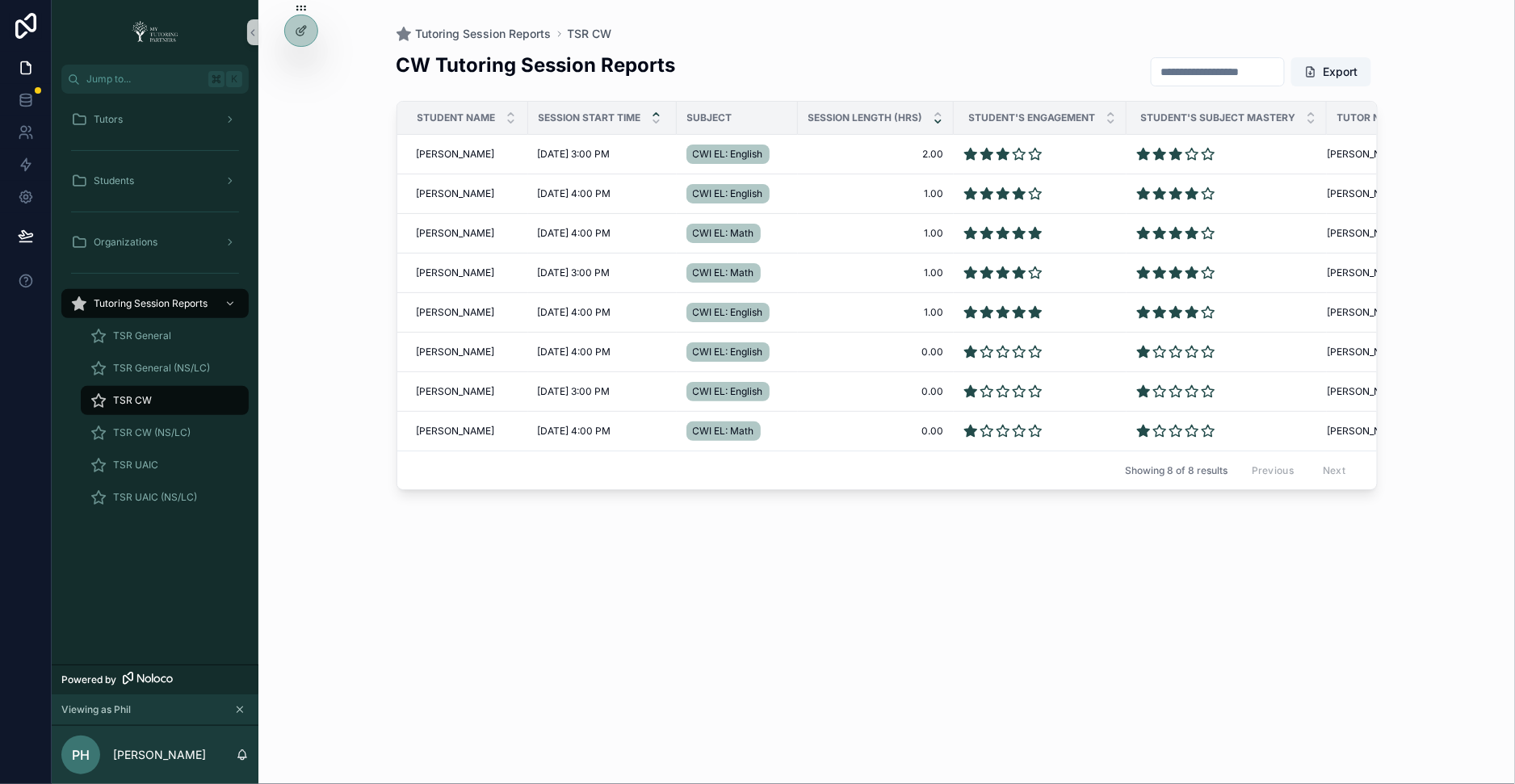
click at [655, 118] on div "scrollable content" at bounding box center [656, 118] width 11 height 18
click at [655, 118] on icon "scrollable content" at bounding box center [656, 114] width 11 height 11
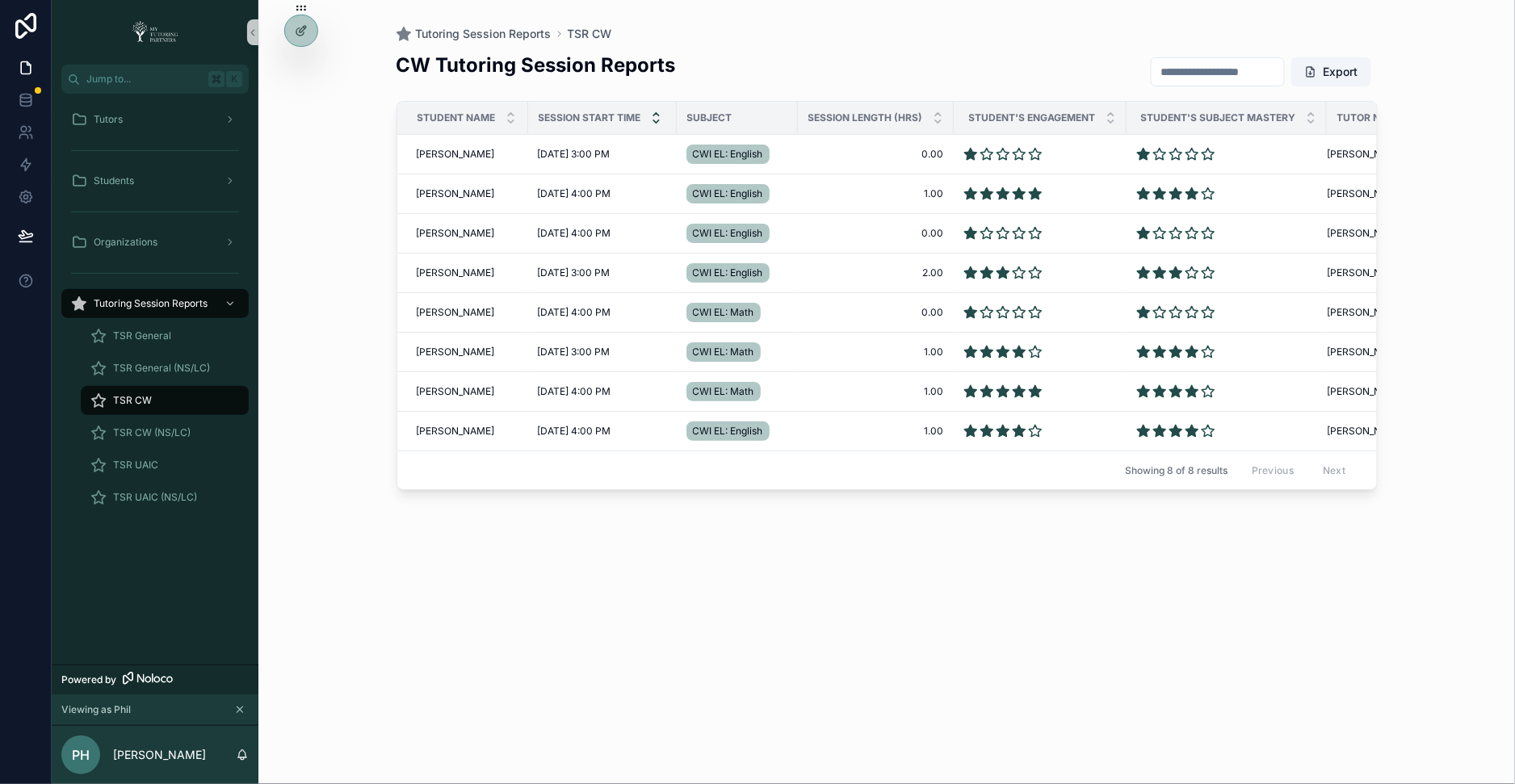
click at [659, 122] on icon "scrollable content" at bounding box center [656, 122] width 11 height 11
click at [937, 119] on icon "scrollable content" at bounding box center [938, 122] width 11 height 11
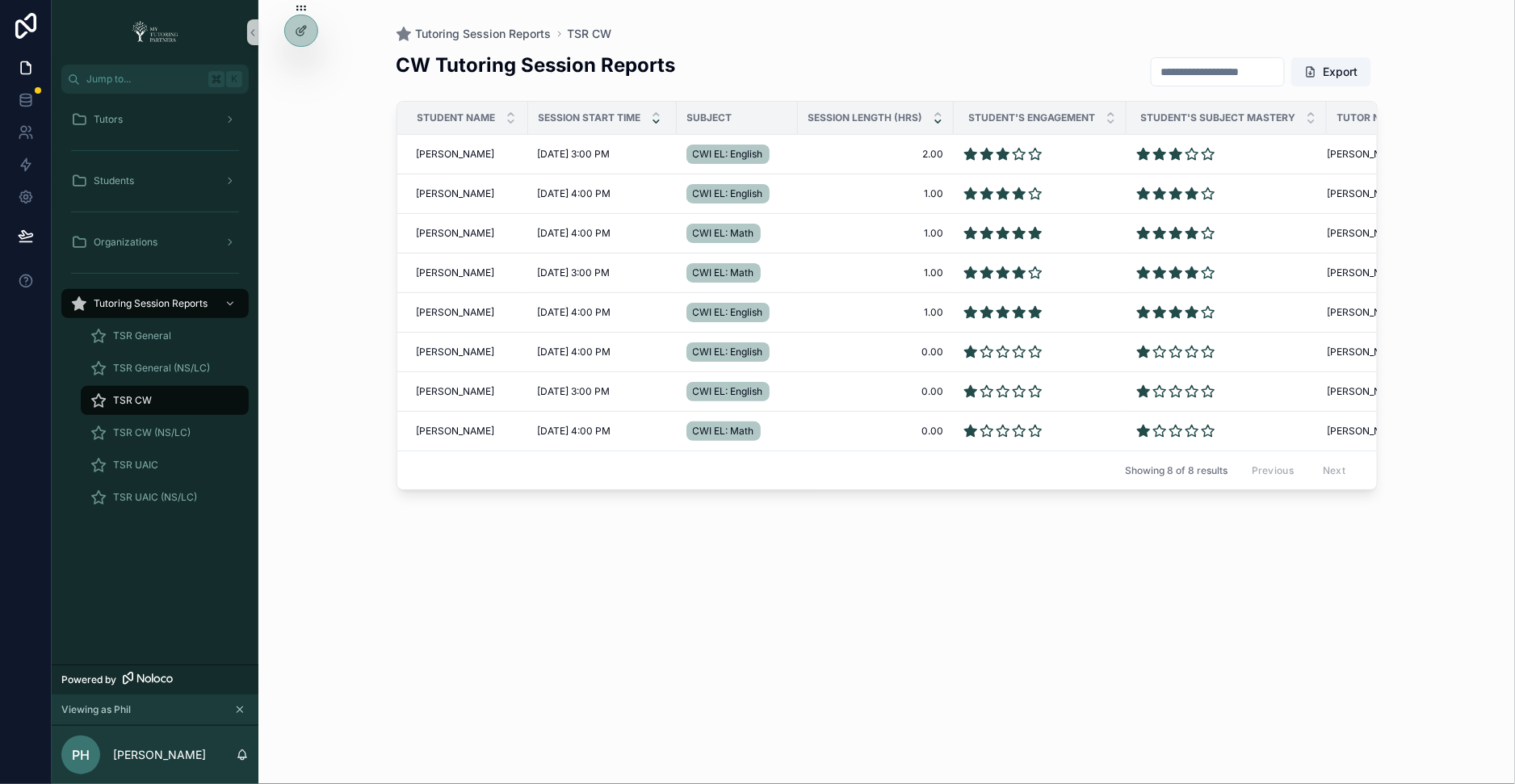
click at [653, 120] on icon "scrollable content" at bounding box center [656, 121] width 5 height 3
click at [936, 117] on icon "scrollable content" at bounding box center [938, 122] width 11 height 11
click at [936, 117] on div "scrollable content" at bounding box center [938, 118] width 11 height 18
click at [937, 118] on icon "scrollable content" at bounding box center [938, 122] width 11 height 11
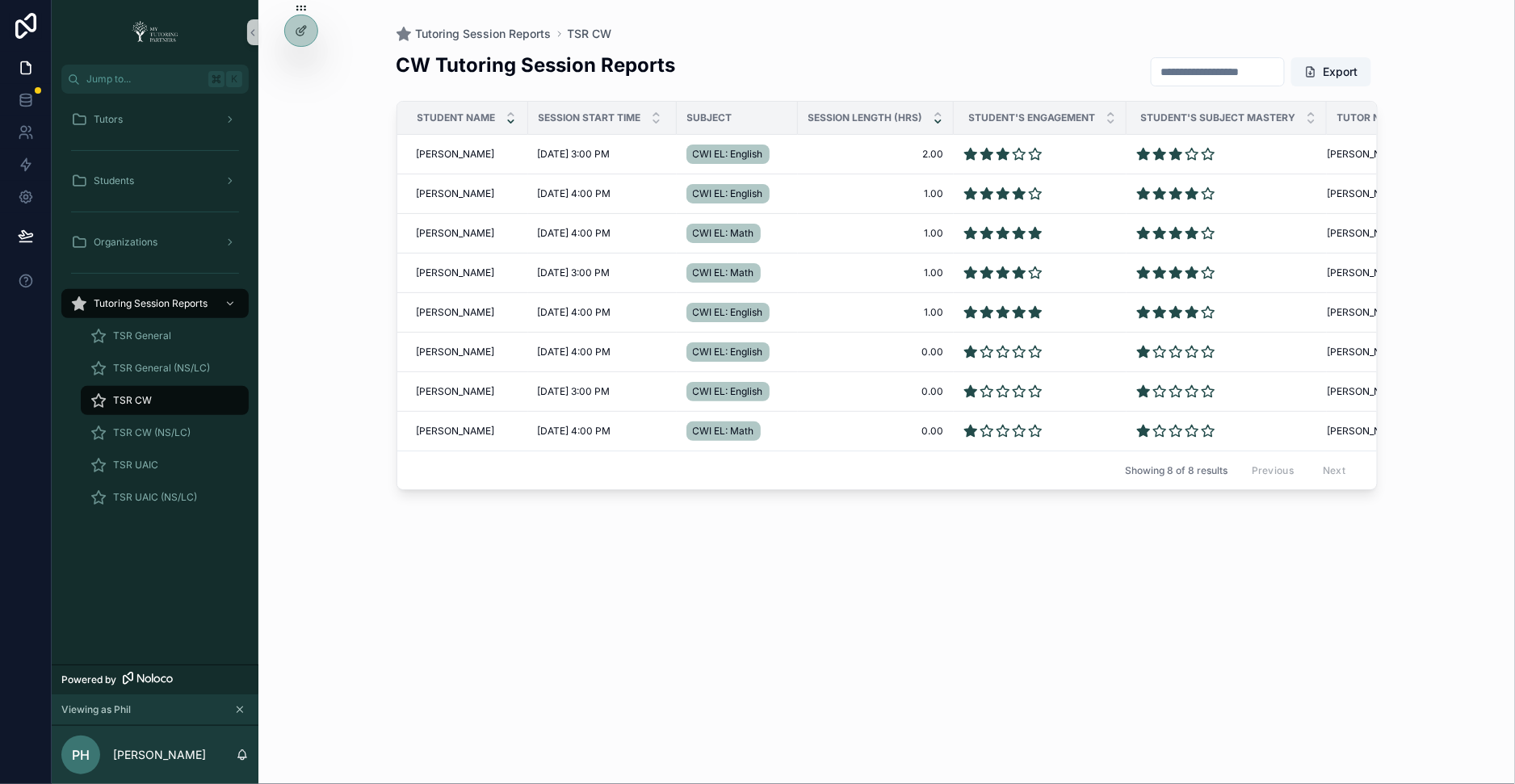
click at [514, 118] on div "scrollable content" at bounding box center [511, 118] width 11 height 18
click at [514, 119] on icon "scrollable content" at bounding box center [511, 122] width 11 height 11
click at [656, 120] on icon "scrollable content" at bounding box center [656, 122] width 11 height 11
click at [938, 118] on div "scrollable content" at bounding box center [938, 118] width 11 height 18
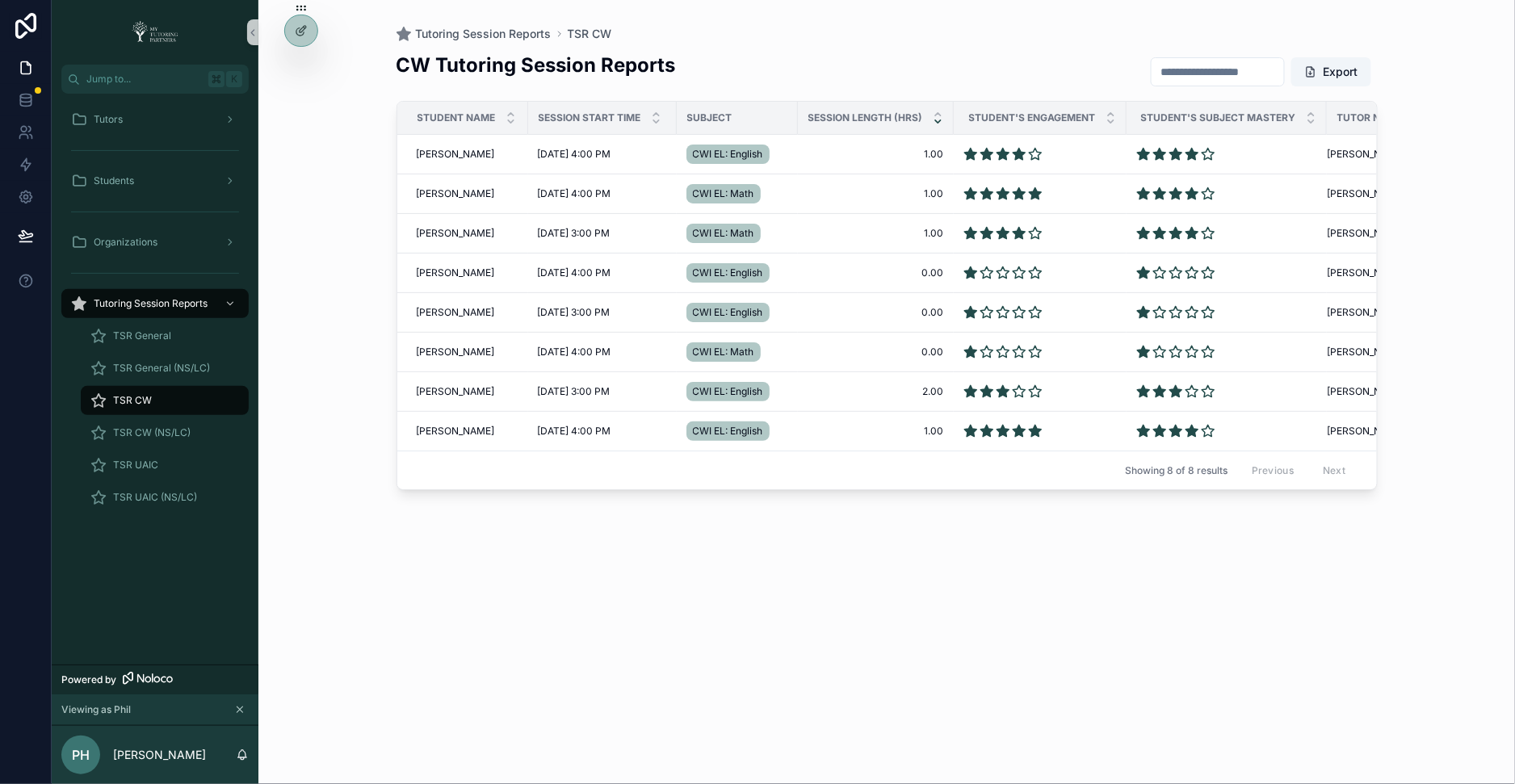
click at [940, 125] on icon "scrollable content" at bounding box center [938, 122] width 11 height 11
drag, startPoint x: 950, startPoint y: 116, endPoint x: 935, endPoint y: 116, distance: 15.0
click at [935, 116] on th "Session Length (Hrs)" at bounding box center [875, 118] width 156 height 33
drag, startPoint x: 949, startPoint y: 118, endPoint x: 921, endPoint y: 118, distance: 28.0
click at [921, 118] on th "Session Length (Hrs)" at bounding box center [875, 118] width 156 height 33
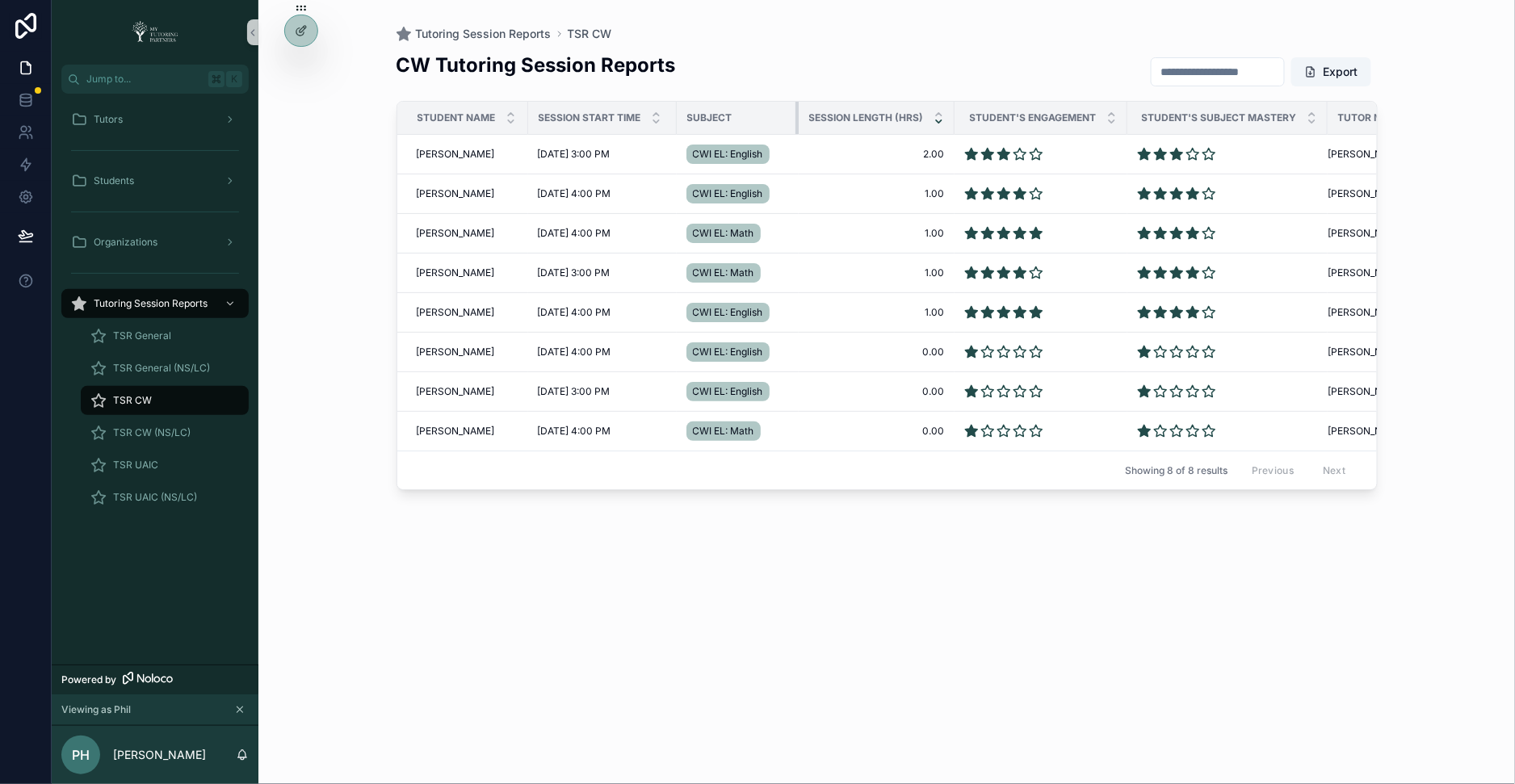
click at [798, 115] on div "scrollable content" at bounding box center [798, 118] width 6 height 33
click at [520, 110] on th "Student Name" at bounding box center [461, 118] width 129 height 33
drag, startPoint x: 952, startPoint y: 119, endPoint x: 937, endPoint y: 120, distance: 15.0
click at [937, 120] on th "Session Length (Hrs)" at bounding box center [876, 118] width 156 height 33
click at [148, 123] on div "Tutors" at bounding box center [155, 119] width 168 height 26
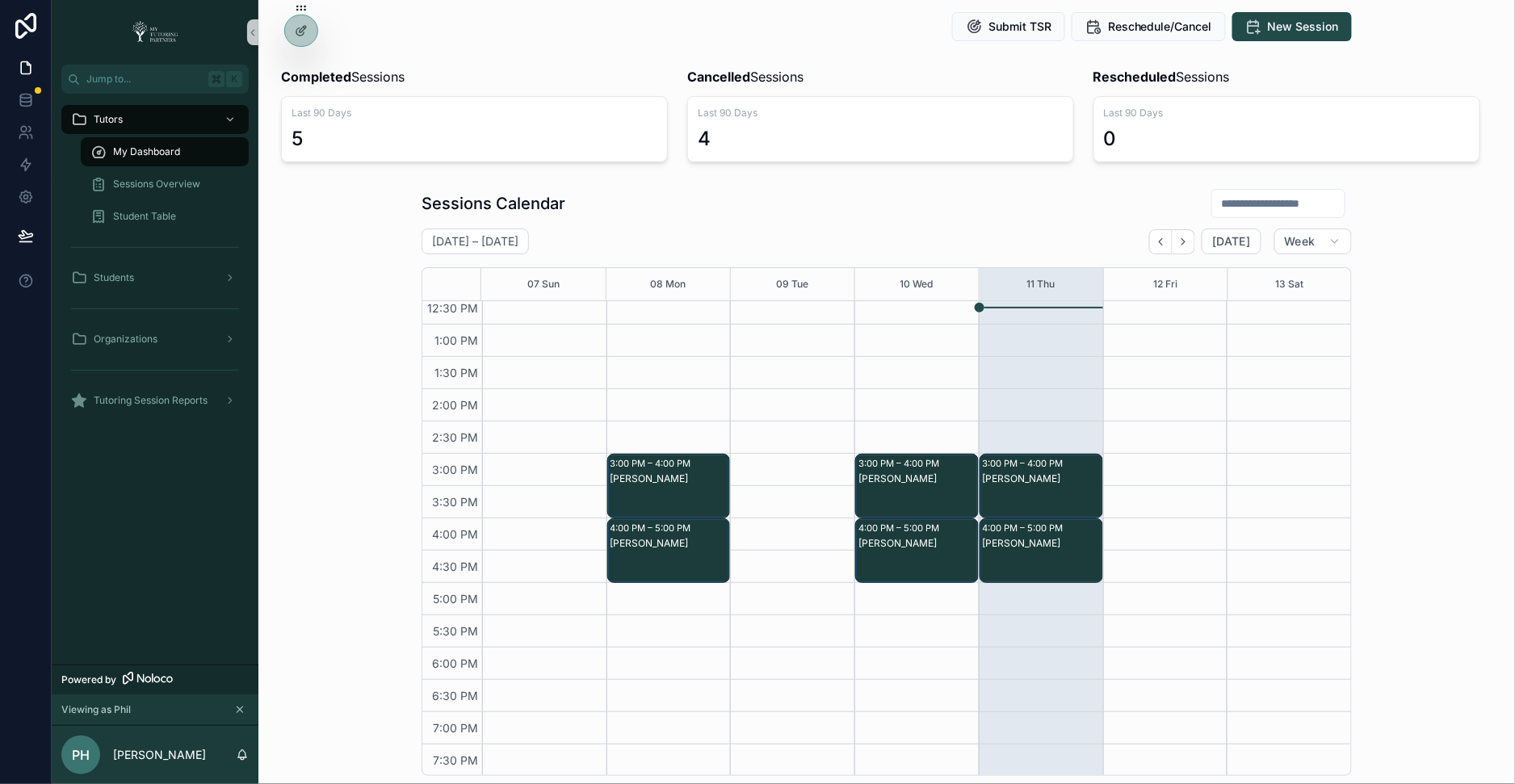
scroll to position [41, 0]
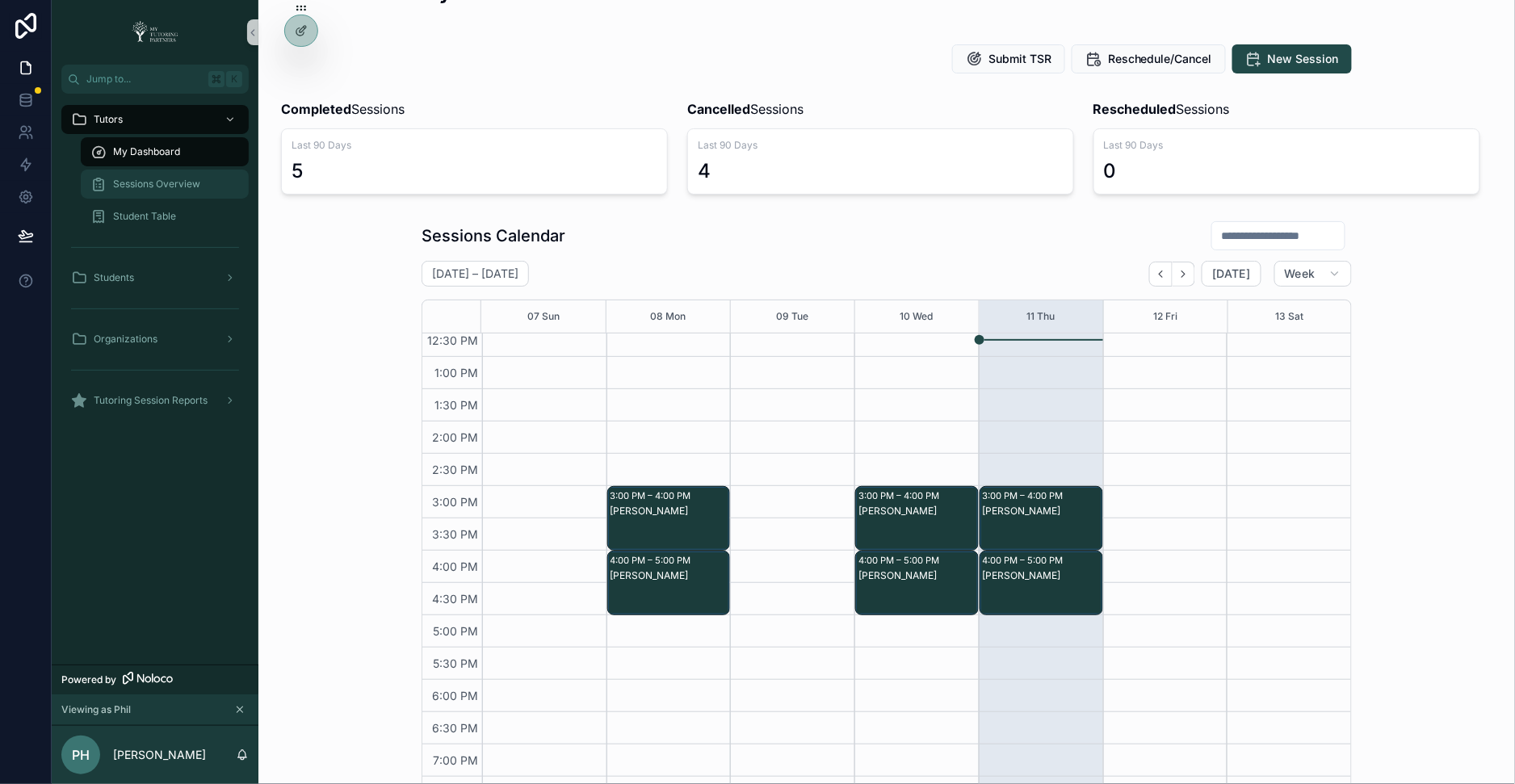
click at [191, 182] on span "Sessions Overview" at bounding box center [156, 184] width 88 height 13
